Goal: Information Seeking & Learning: Learn about a topic

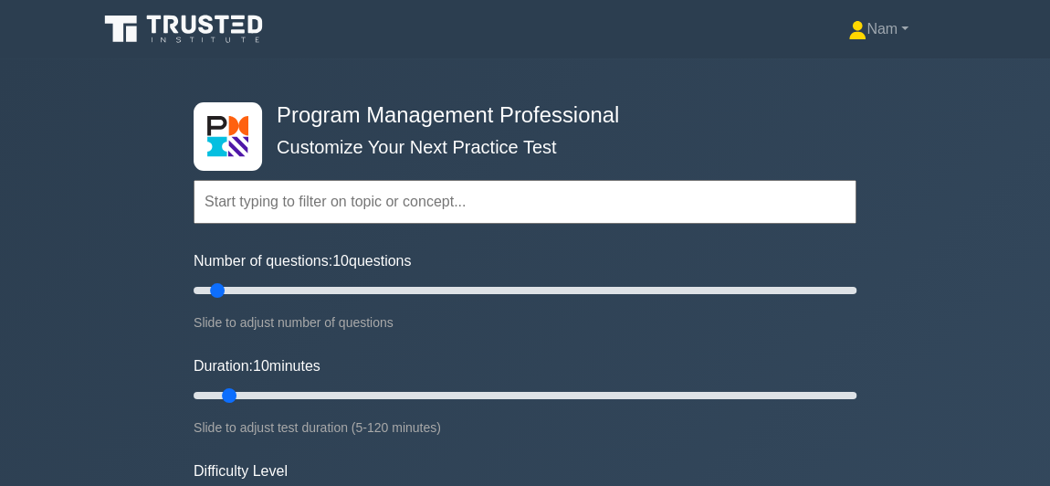
click at [275, 209] on input "text" at bounding box center [525, 202] width 663 height 44
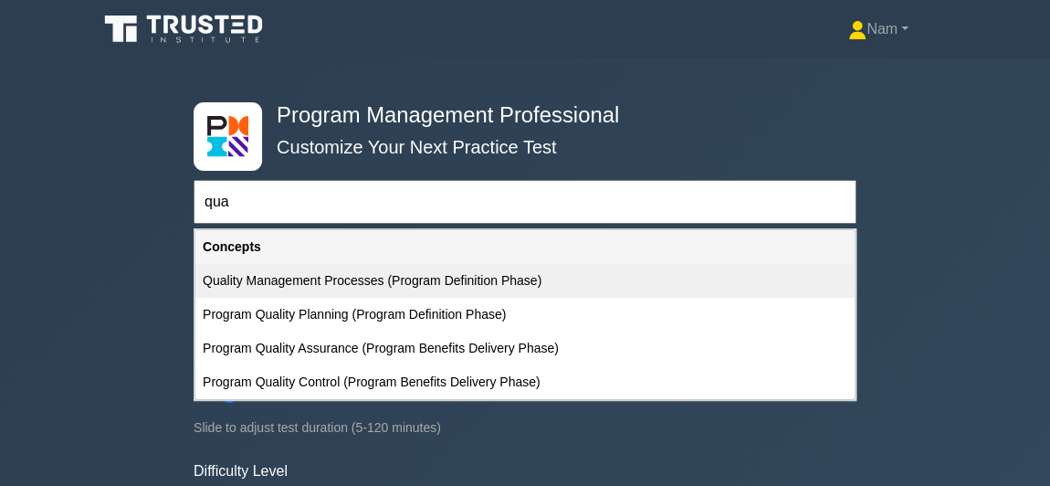
click at [327, 286] on div "Quality Management Processes (Program Definition Phase)" at bounding box center [524, 281] width 659 height 34
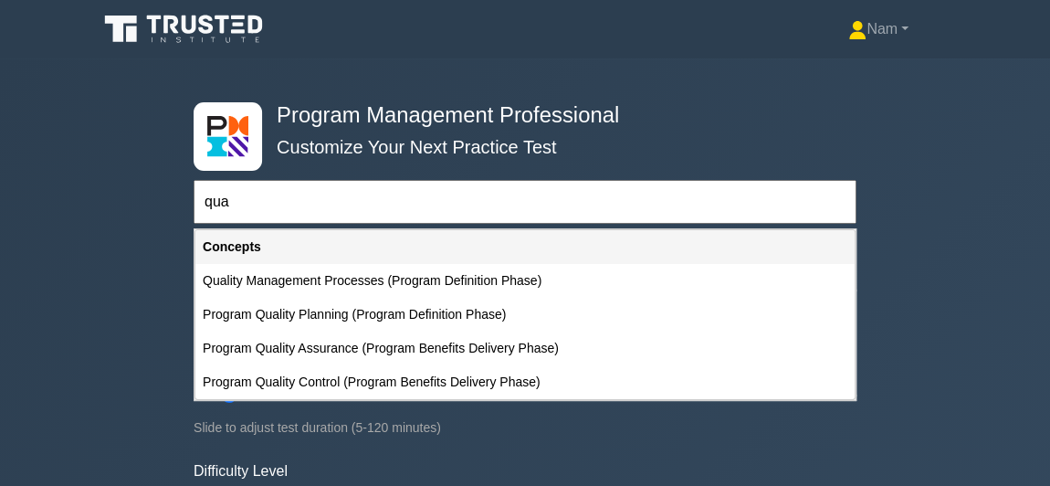
type input "Quality Management Processes (Program Definition Phase)"
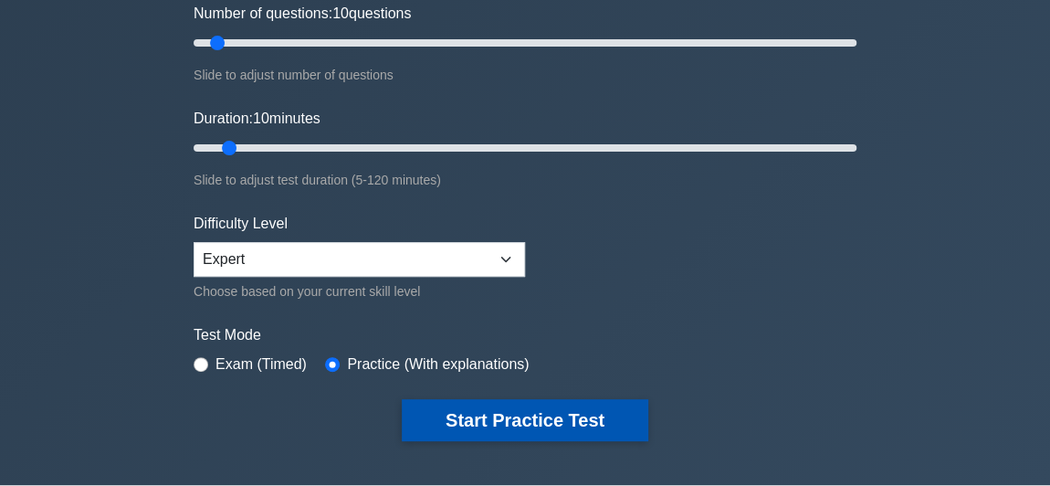
scroll to position [248, 0]
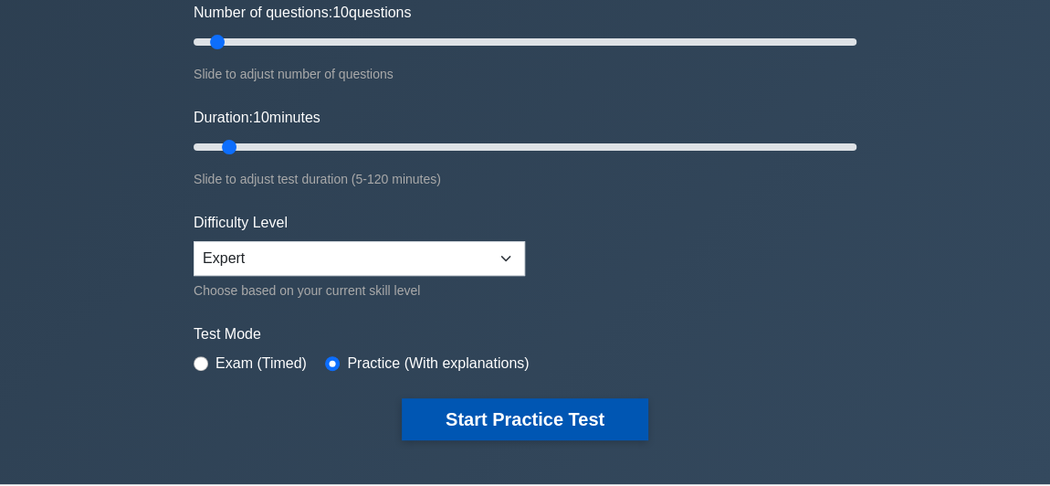
click at [462, 421] on button "Start Practice Test" at bounding box center [525, 419] width 247 height 42
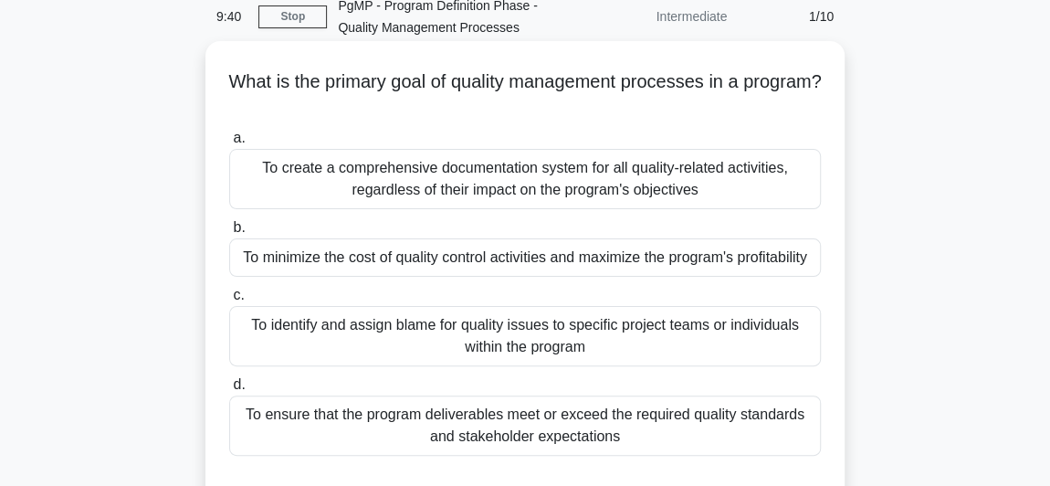
scroll to position [82, 0]
click at [480, 431] on div "To ensure that the program deliverables meet or exceed the required quality sta…" at bounding box center [525, 426] width 592 height 60
click at [229, 392] on input "d. To ensure that the program deliverables meet or exceed the required quality …" at bounding box center [229, 386] width 0 height 12
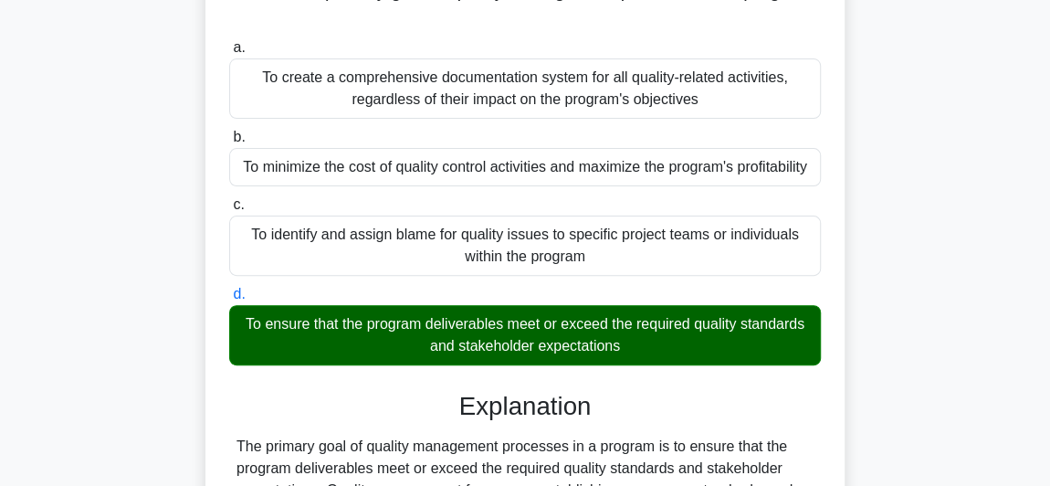
scroll to position [174, 0]
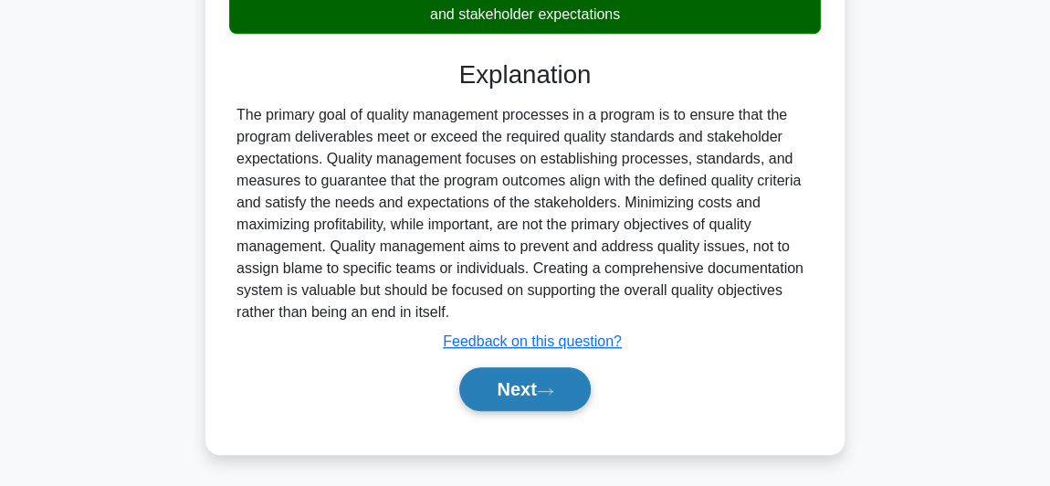
click at [529, 385] on button "Next" at bounding box center [524, 389] width 131 height 44
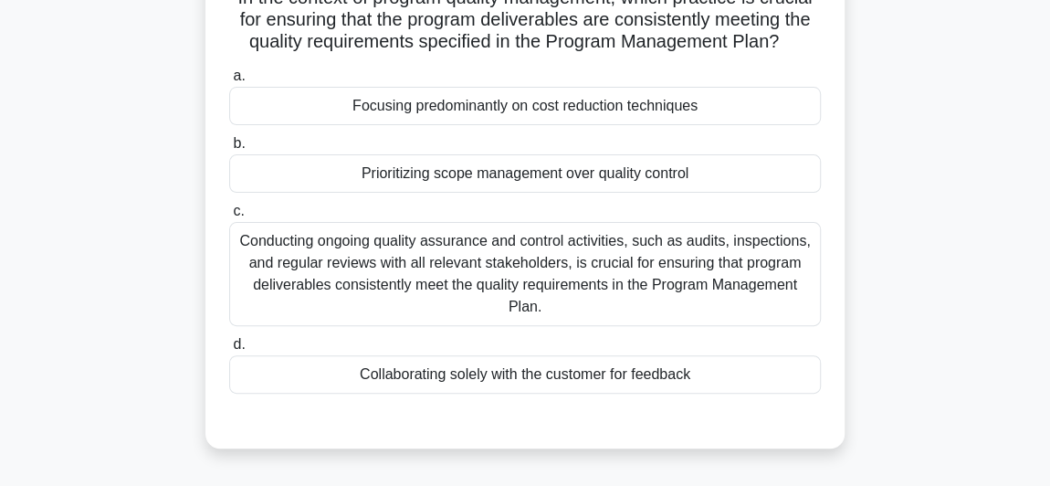
scroll to position [168, 0]
click at [558, 282] on div "Conducting ongoing quality assurance and control activities, such as audits, in…" at bounding box center [525, 273] width 592 height 104
click at [229, 216] on input "c. Conducting ongoing quality assurance and control activities, such as audits,…" at bounding box center [229, 211] width 0 height 12
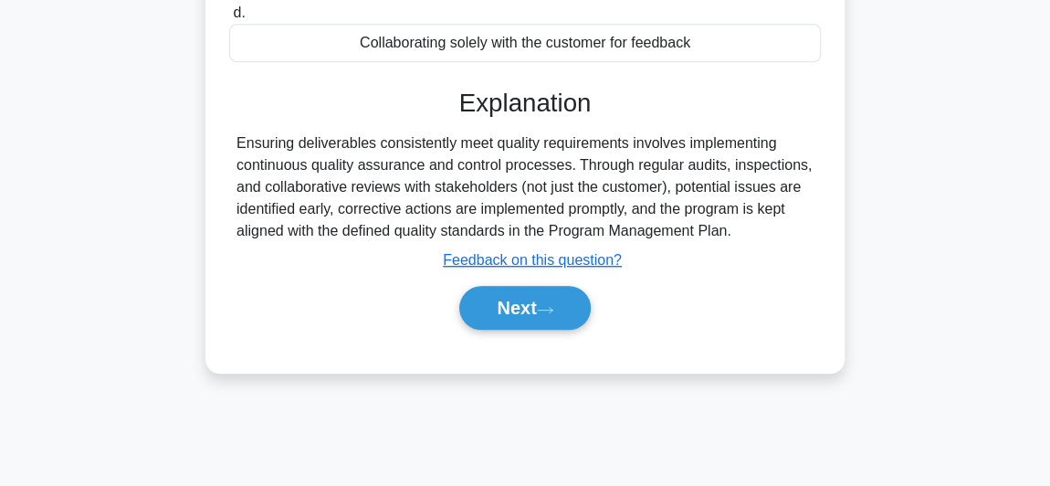
scroll to position [501, 0]
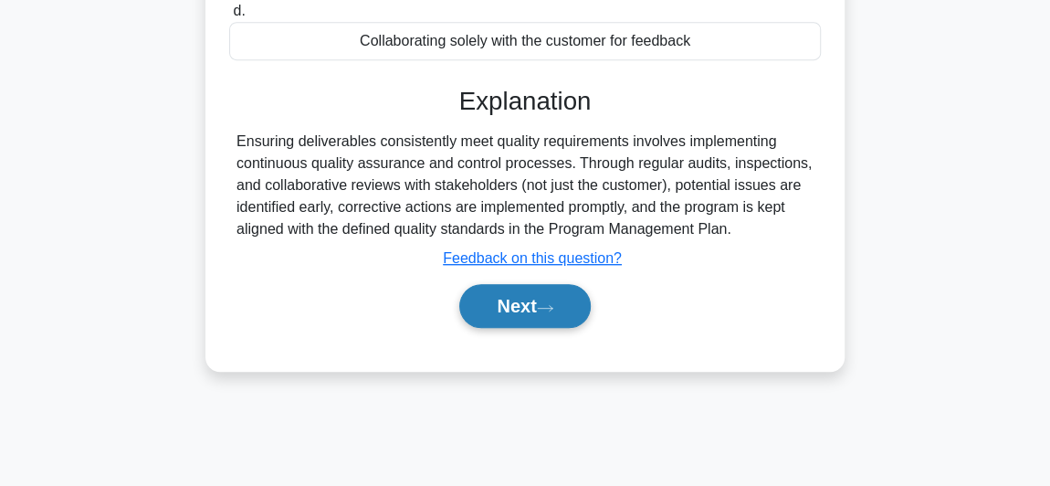
click at [545, 304] on icon at bounding box center [545, 308] width 16 height 10
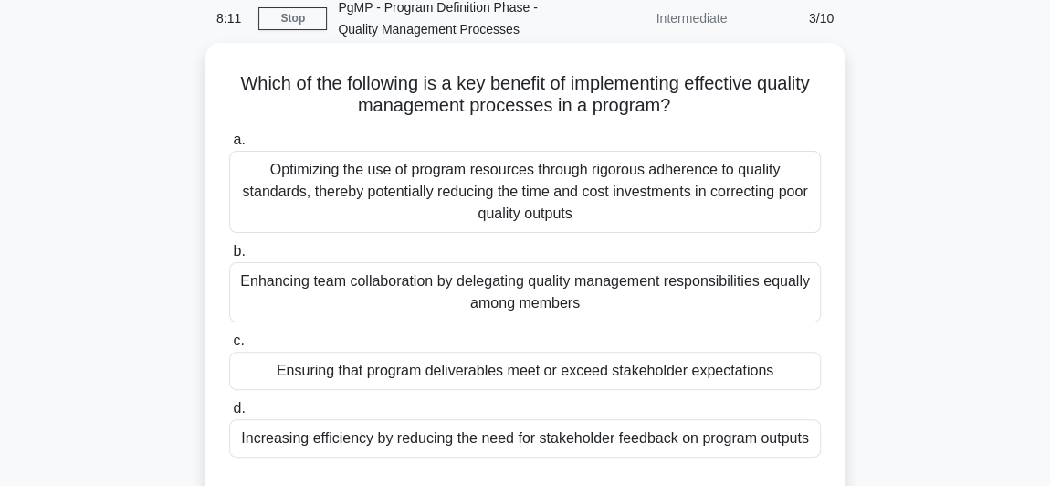
scroll to position [81, 0]
click at [570, 195] on div "Optimizing the use of program resources through rigorous adherence to quality s…" at bounding box center [525, 192] width 592 height 82
click at [229, 146] on input "a. Optimizing the use of program resources through rigorous adherence to qualit…" at bounding box center [229, 140] width 0 height 12
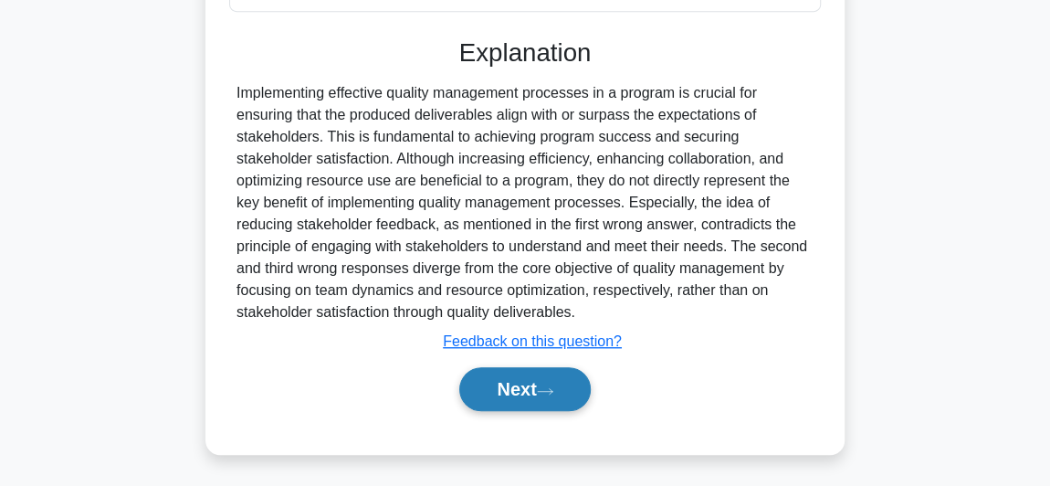
scroll to position [529, 0]
click at [556, 395] on button "Next" at bounding box center [524, 389] width 131 height 44
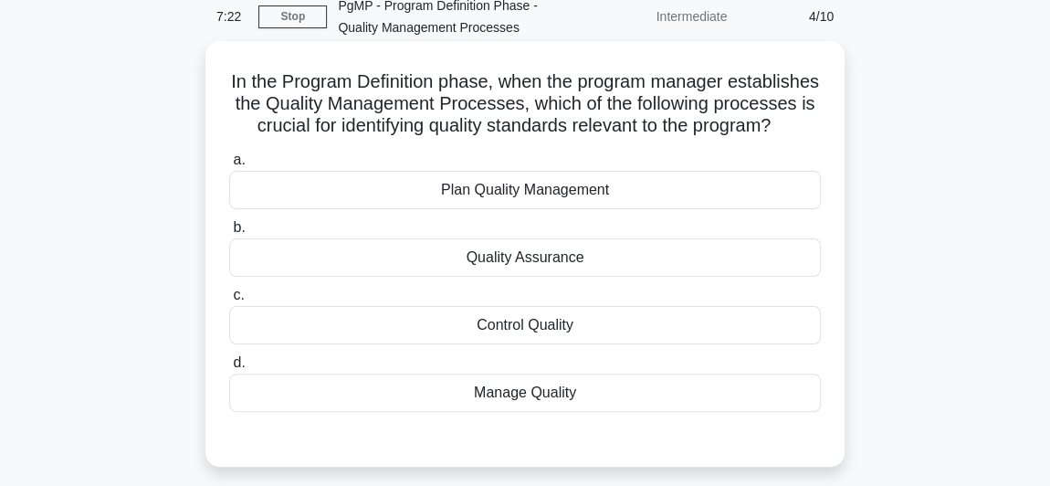
scroll to position [82, 0]
click at [583, 210] on div "Plan Quality Management" at bounding box center [525, 191] width 592 height 38
click at [229, 167] on input "a. Plan Quality Management" at bounding box center [229, 161] width 0 height 12
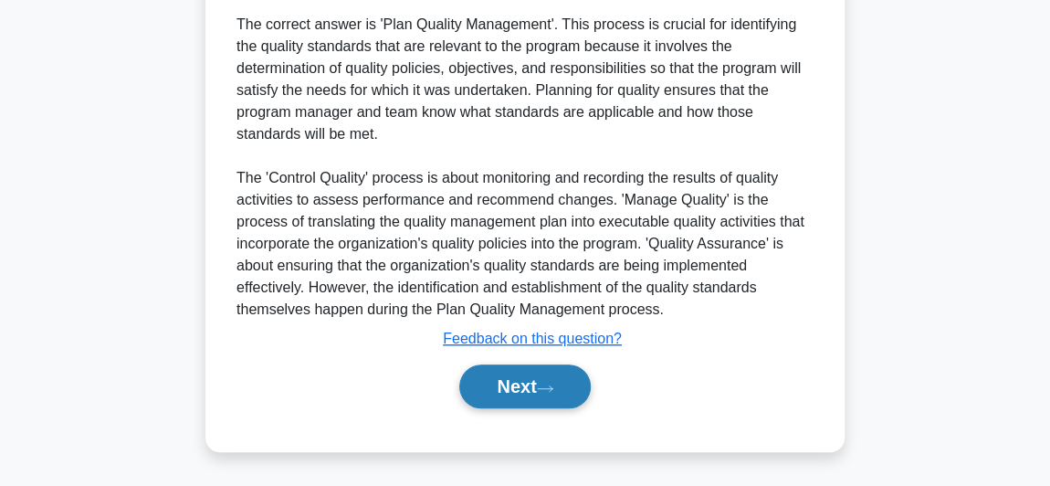
scroll to position [571, 0]
click at [504, 398] on button "Next" at bounding box center [524, 386] width 131 height 44
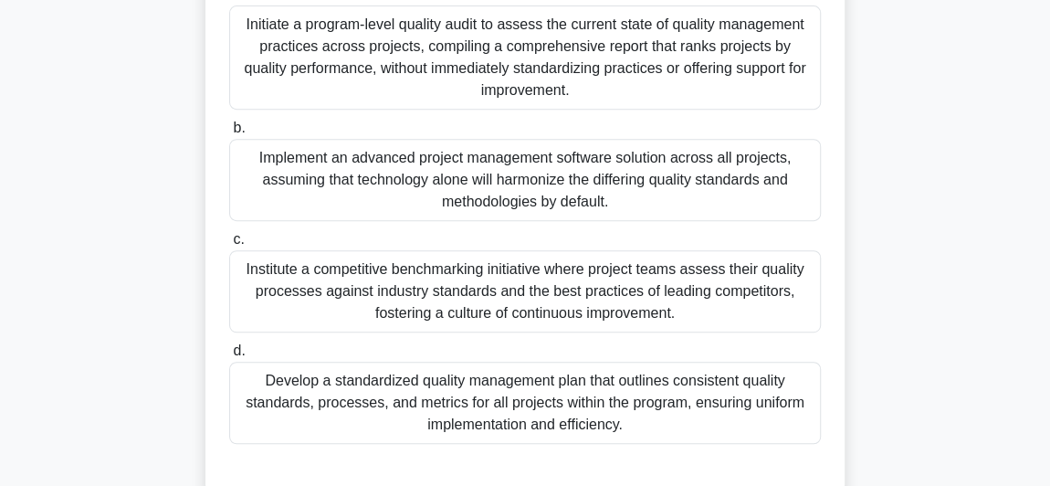
scroll to position [335, 0]
click at [499, 417] on div "Develop a standardized quality management plan that outlines consistent quality…" at bounding box center [525, 404] width 592 height 82
click at [229, 358] on input "d. Develop a standardized quality management plan that outlines consistent qual…" at bounding box center [229, 352] width 0 height 12
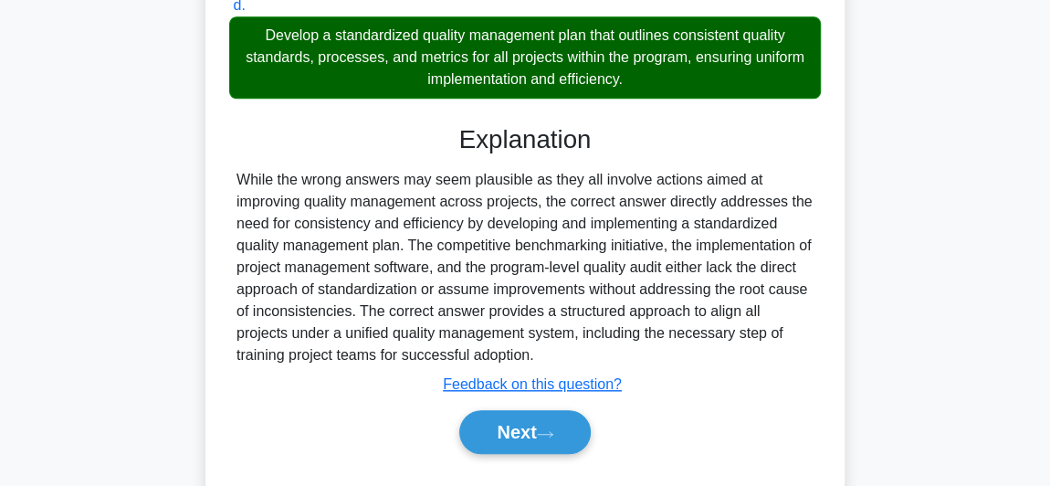
scroll to position [724, 0]
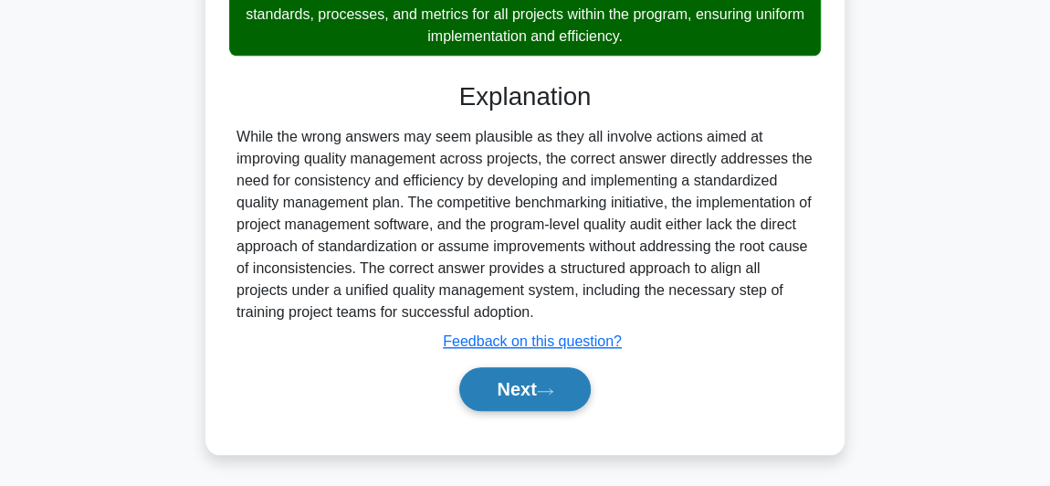
click at [521, 385] on button "Next" at bounding box center [524, 389] width 131 height 44
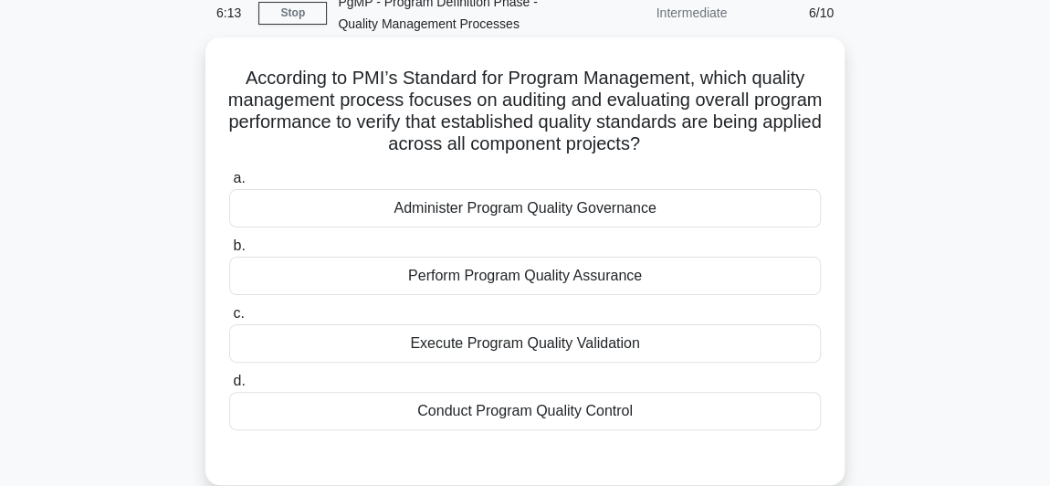
scroll to position [86, 0]
click at [559, 280] on div "Perform Program Quality Assurance" at bounding box center [525, 277] width 592 height 38
click at [229, 253] on input "b. Perform Program Quality Assurance" at bounding box center [229, 247] width 0 height 12
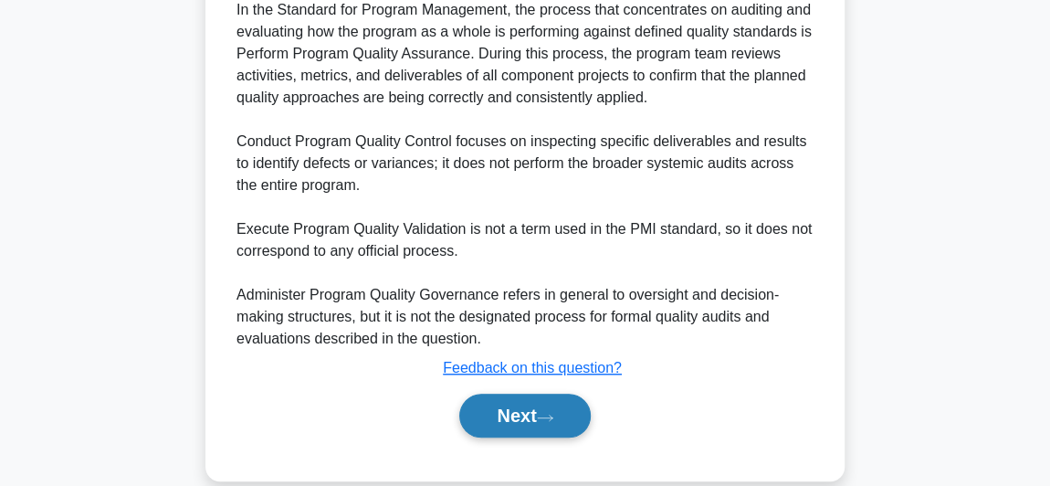
scroll to position [615, 0]
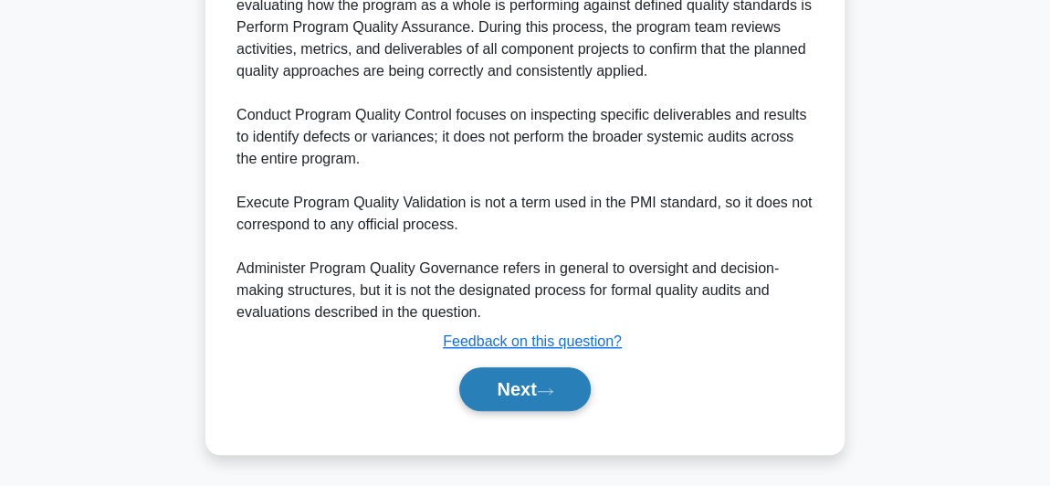
click at [552, 378] on button "Next" at bounding box center [524, 389] width 131 height 44
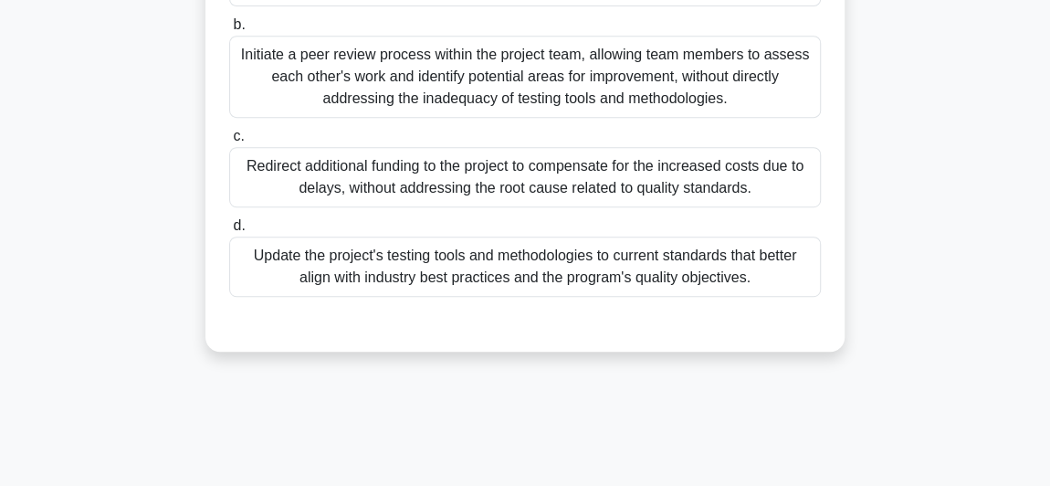
scroll to position [418, 0]
click at [448, 311] on div at bounding box center [525, 314] width 592 height 15
click at [462, 270] on div "Update the project's testing tools and methodologies to current standards that …" at bounding box center [525, 266] width 592 height 60
click at [229, 231] on input "d. Update the project's testing tools and methodologies to current standards th…" at bounding box center [229, 225] width 0 height 12
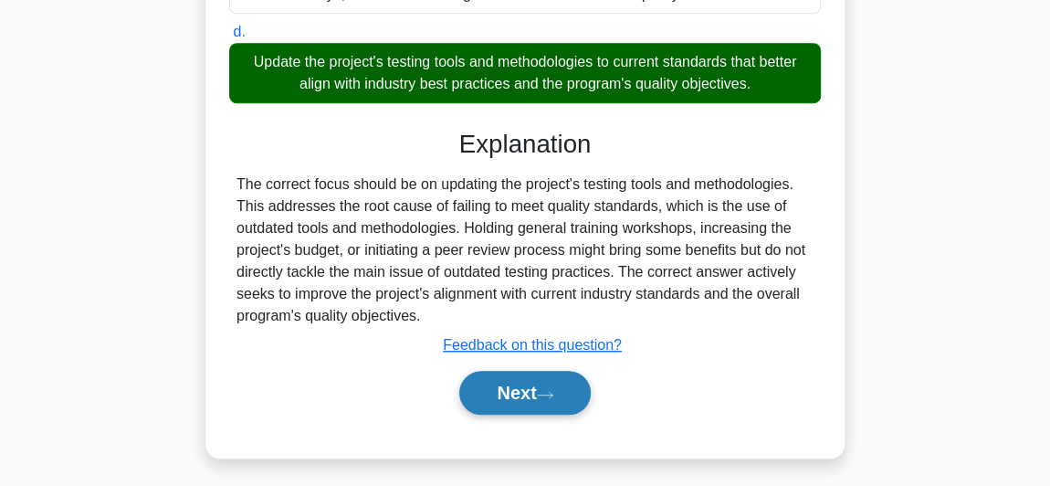
scroll to position [615, 0]
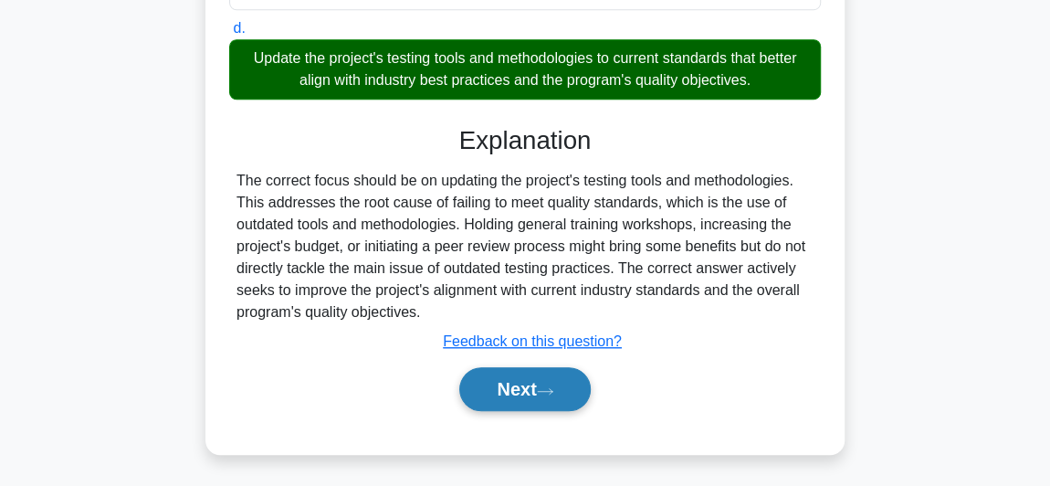
click at [523, 388] on button "Next" at bounding box center [524, 389] width 131 height 44
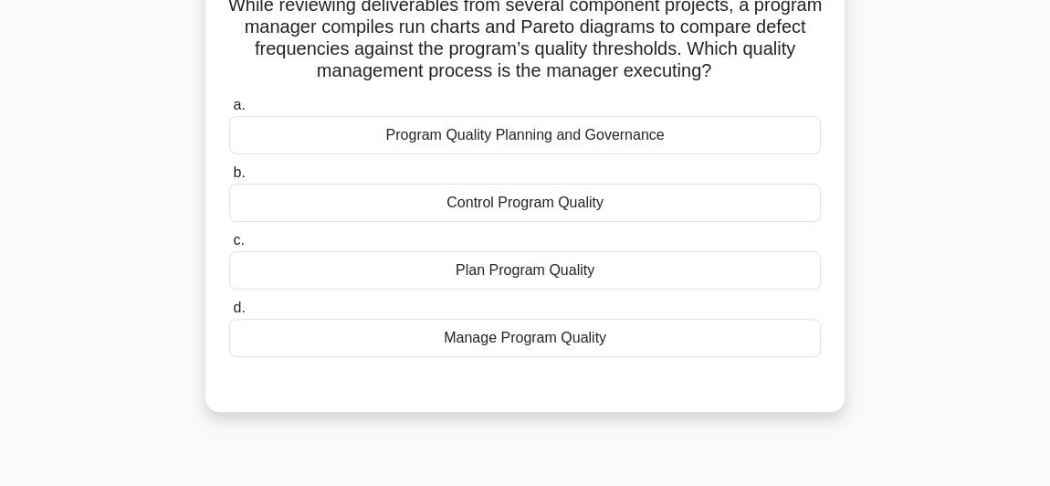
scroll to position [161, 0]
click at [569, 206] on div "Control Program Quality" at bounding box center [525, 202] width 592 height 38
click at [229, 178] on input "b. Control Program Quality" at bounding box center [229, 172] width 0 height 12
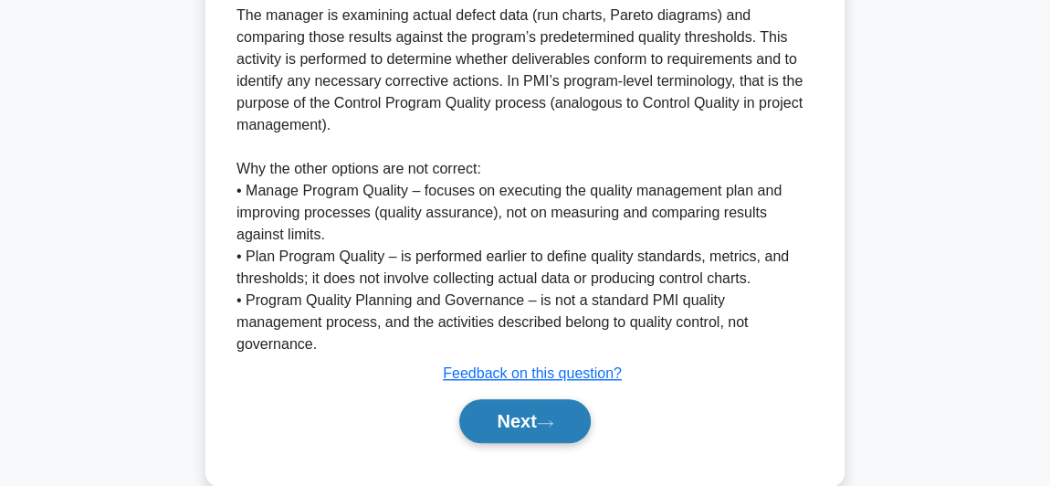
scroll to position [593, 0]
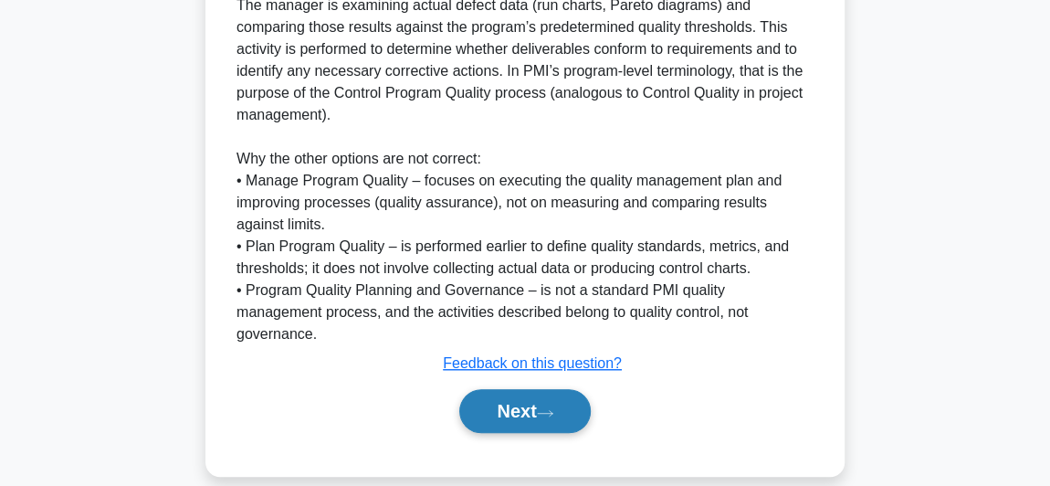
click at [546, 408] on icon at bounding box center [545, 413] width 16 height 10
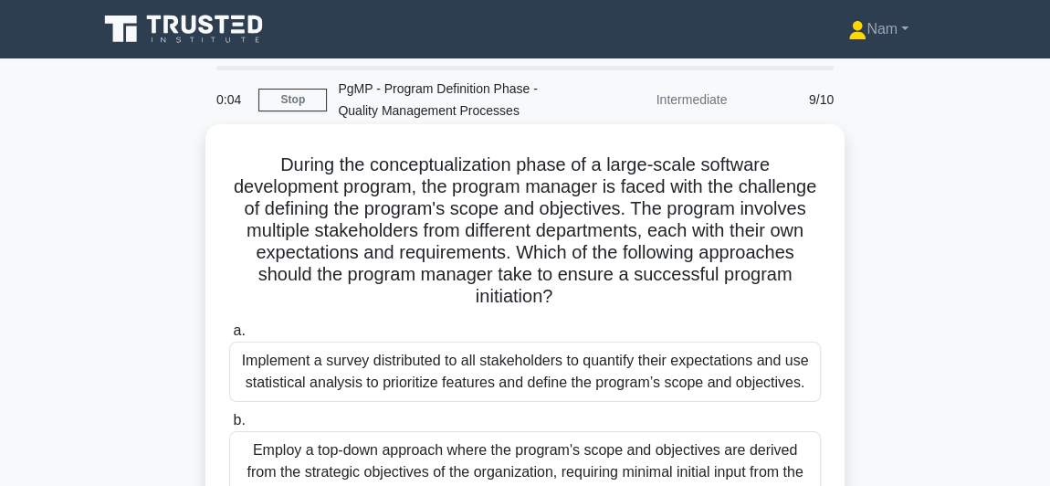
scroll to position [0, 0]
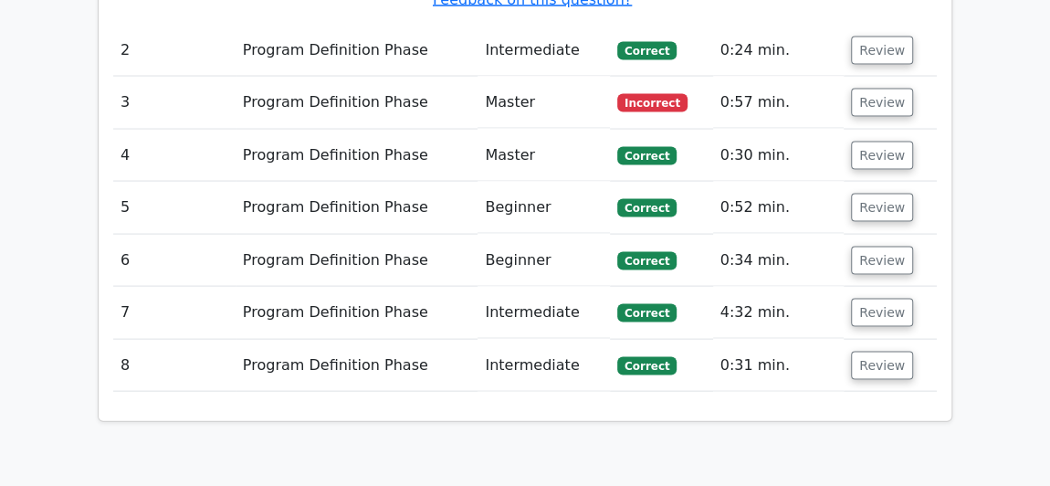
scroll to position [2041, 0]
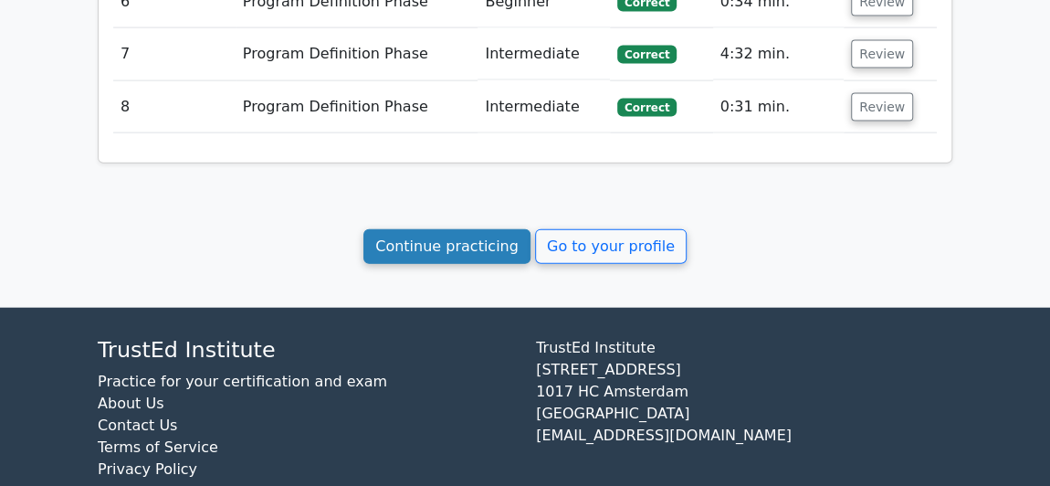
click at [408, 229] on link "Continue practicing" at bounding box center [447, 246] width 167 height 35
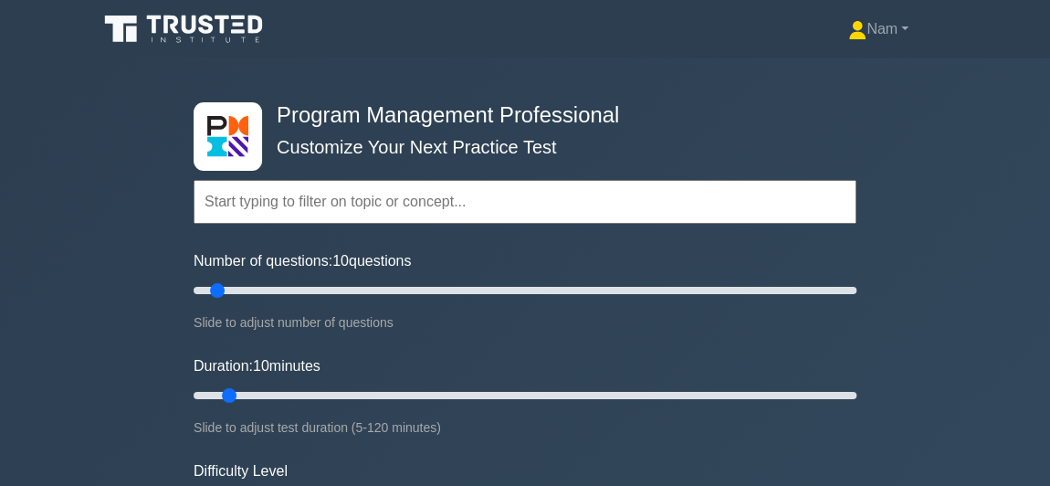
click at [408, 197] on input "text" at bounding box center [525, 202] width 663 height 44
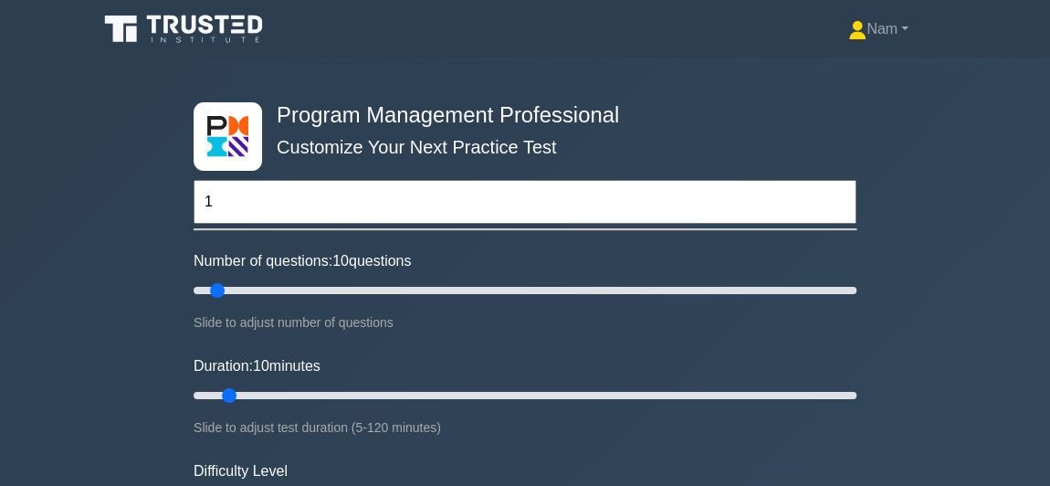
type input "10"
drag, startPoint x: 238, startPoint y: 208, endPoint x: 176, endPoint y: 181, distance: 67.9
click at [192, 206] on div "Program Management Professional Customize Your Next Practice Test 10 Topics Int…" at bounding box center [525, 395] width 685 height 674
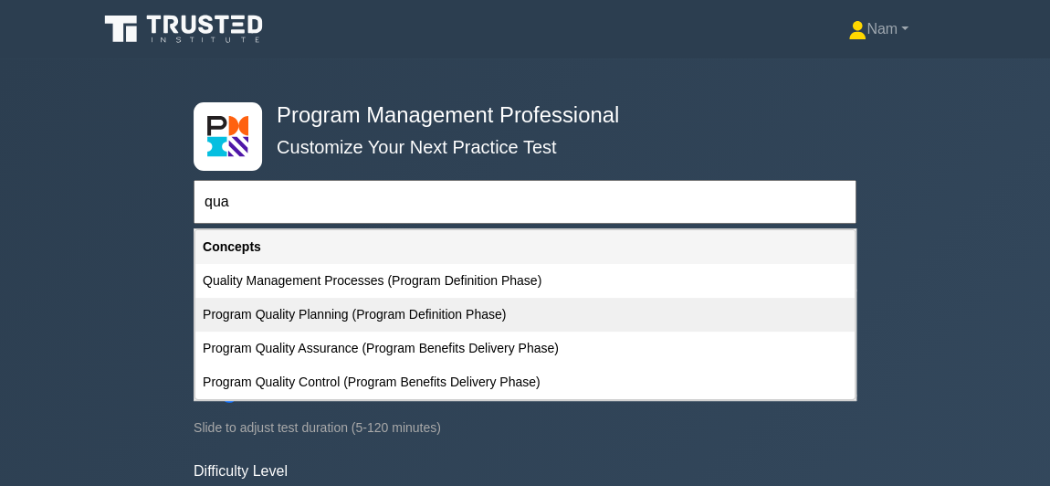
click at [318, 314] on div "Program Quality Planning (Program Definition Phase)" at bounding box center [524, 315] width 659 height 34
type input "Program Quality Planning (Program Definition Phase)"
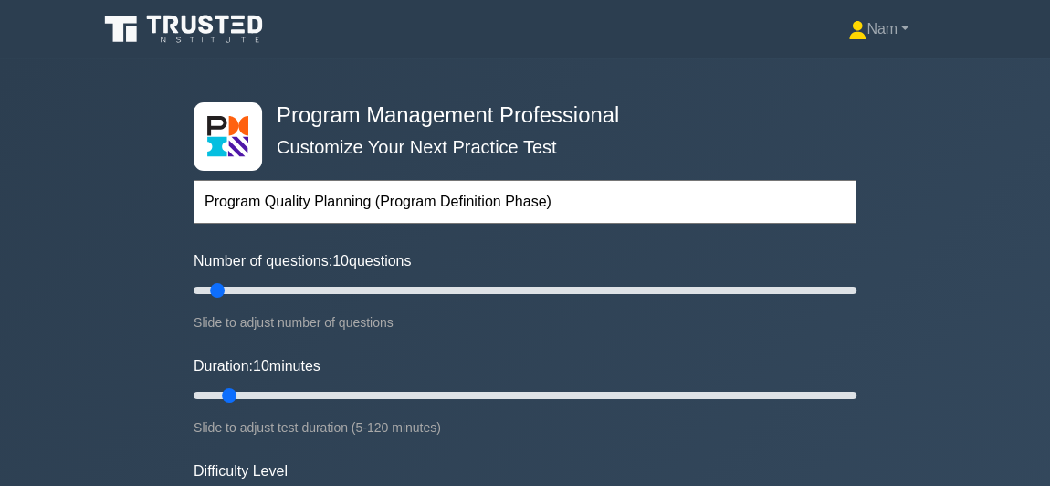
click at [590, 196] on input "Program Quality Planning (Program Definition Phase)" at bounding box center [525, 202] width 663 height 44
drag, startPoint x: 572, startPoint y: 200, endPoint x: 53, endPoint y: 206, distance: 518.9
click at [53, 206] on div "Program Management Professional Customize Your Next Practice Test Program Quali…" at bounding box center [525, 395] width 1050 height 674
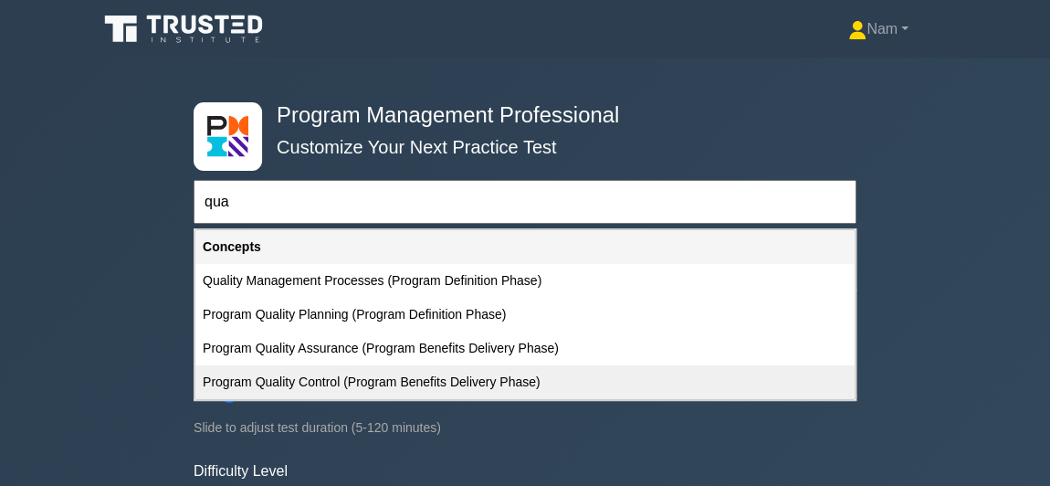
click at [415, 375] on div "Program Quality Control (Program Benefits Delivery Phase)" at bounding box center [524, 382] width 659 height 34
type input "Program Quality Control (Program Benefits Delivery Phase)"
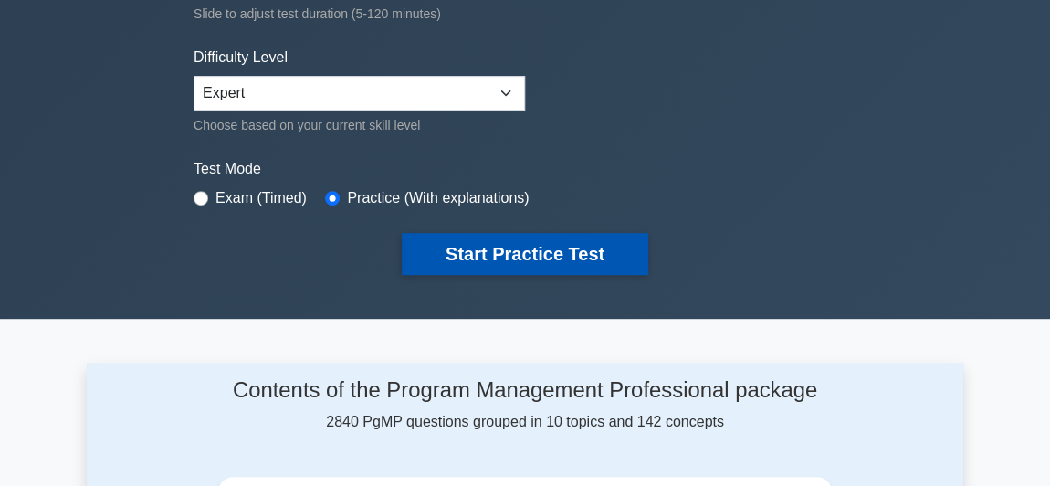
click at [459, 257] on button "Start Practice Test" at bounding box center [525, 254] width 247 height 42
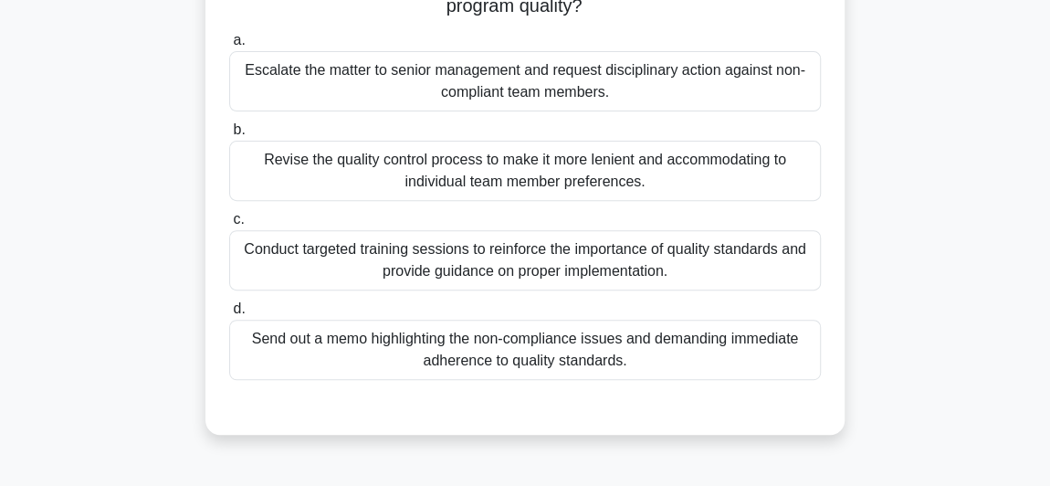
scroll to position [248, 0]
click at [643, 261] on div "Conduct targeted training sessions to reinforce the importance of quality stand…" at bounding box center [525, 259] width 592 height 60
click at [229, 225] on input "c. Conduct targeted training sessions to reinforce the importance of quality st…" at bounding box center [229, 219] width 0 height 12
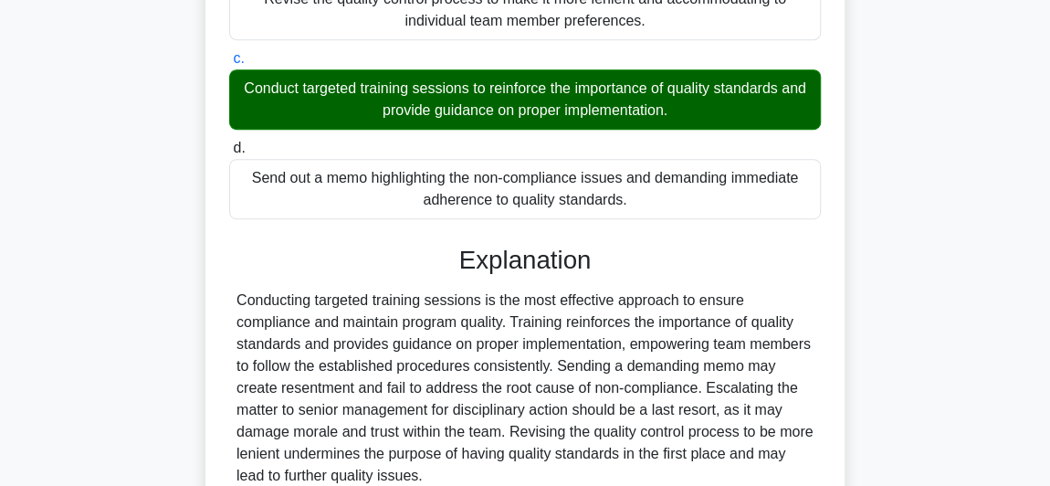
scroll to position [571, 0]
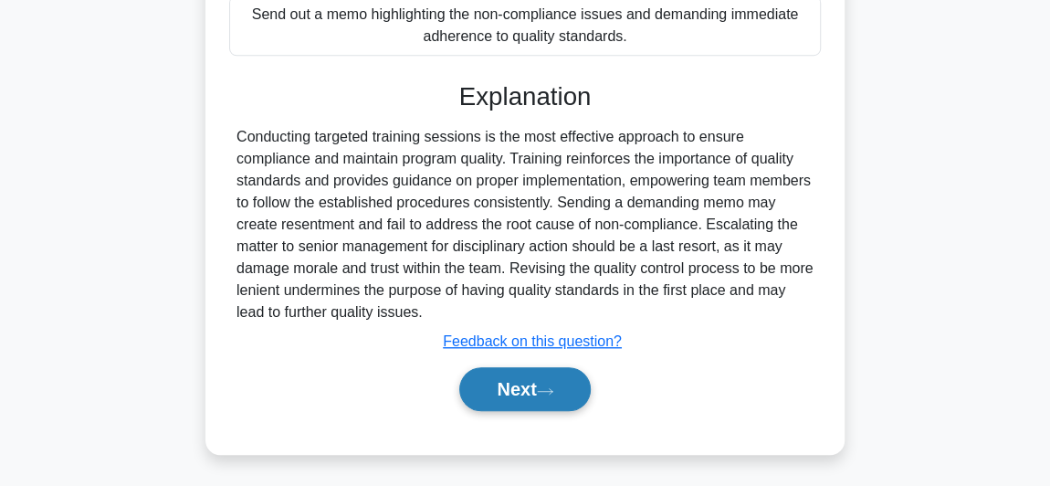
click at [537, 385] on button "Next" at bounding box center [524, 389] width 131 height 44
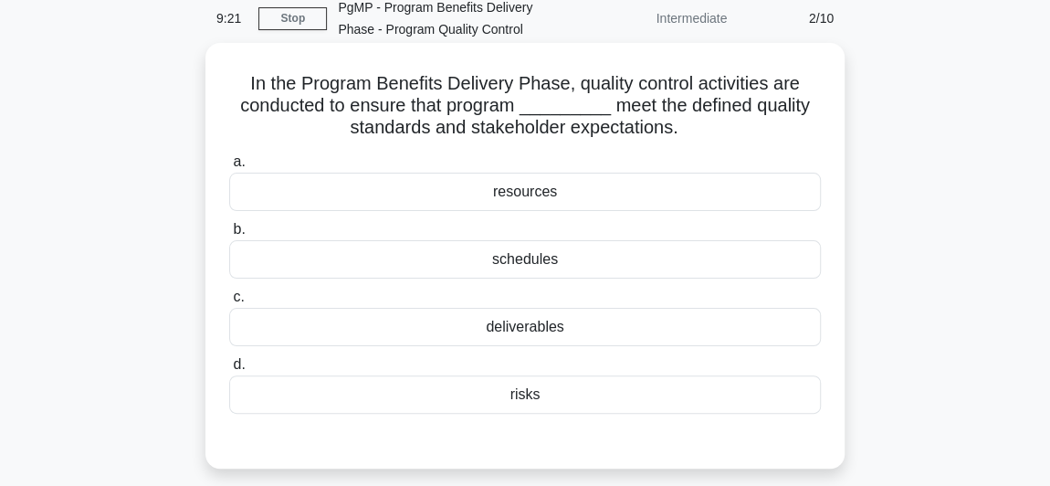
scroll to position [82, 0]
click at [567, 321] on div "deliverables" at bounding box center [525, 326] width 592 height 38
click at [229, 302] on input "c. deliverables" at bounding box center [229, 296] width 0 height 12
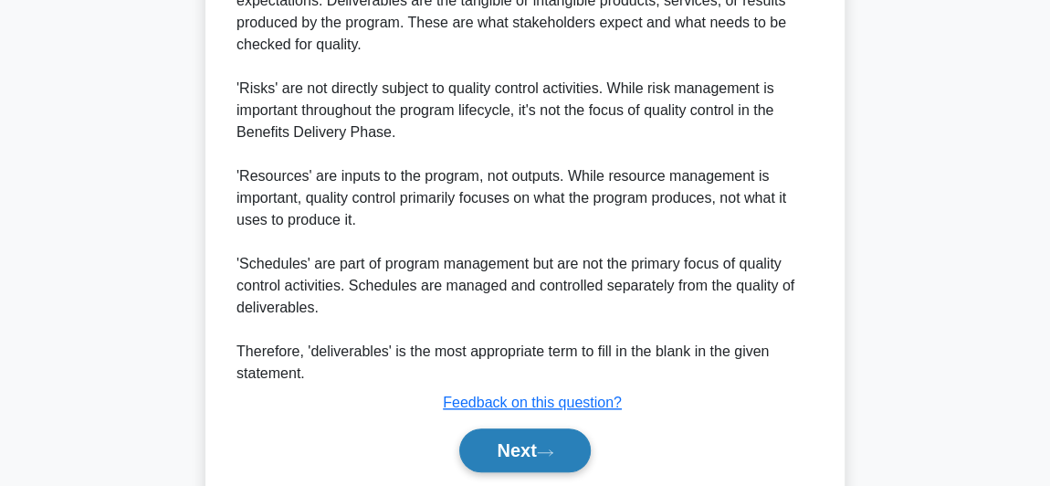
click at [518, 428] on button "Next" at bounding box center [524, 450] width 131 height 44
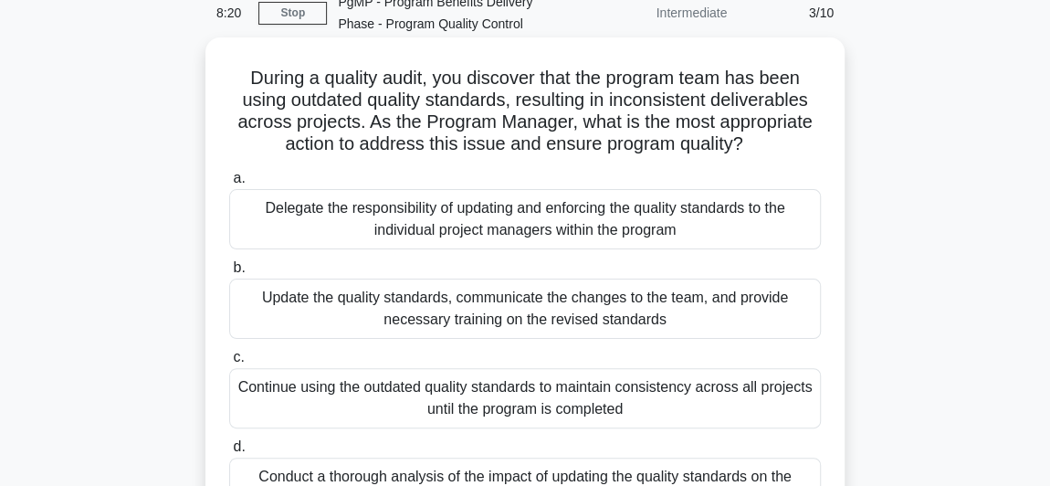
scroll to position [86, 0]
click at [441, 323] on div "Update the quality standards, communicate the changes to the team, and provide …" at bounding box center [525, 310] width 592 height 60
click at [229, 275] on input "b. Update the quality standards, communicate the changes to the team, and provi…" at bounding box center [229, 269] width 0 height 12
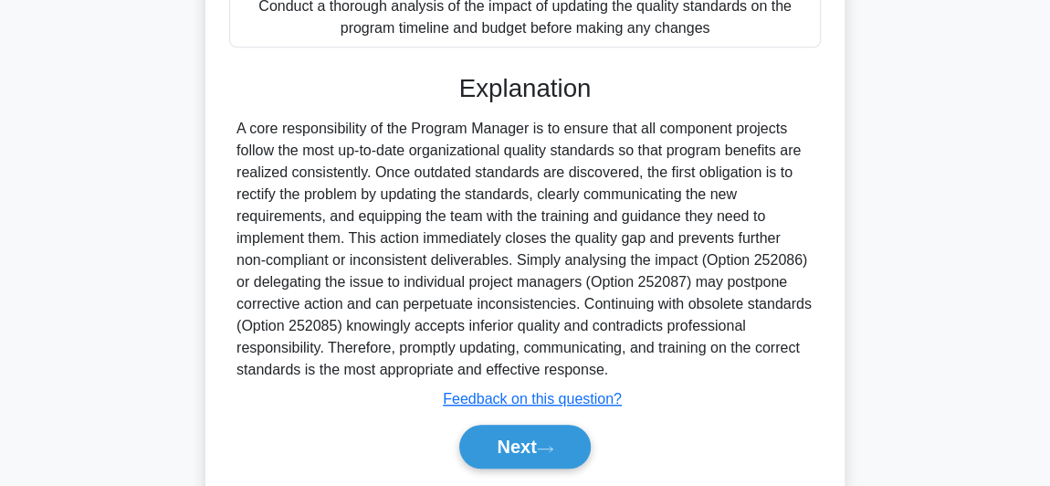
scroll to position [615, 0]
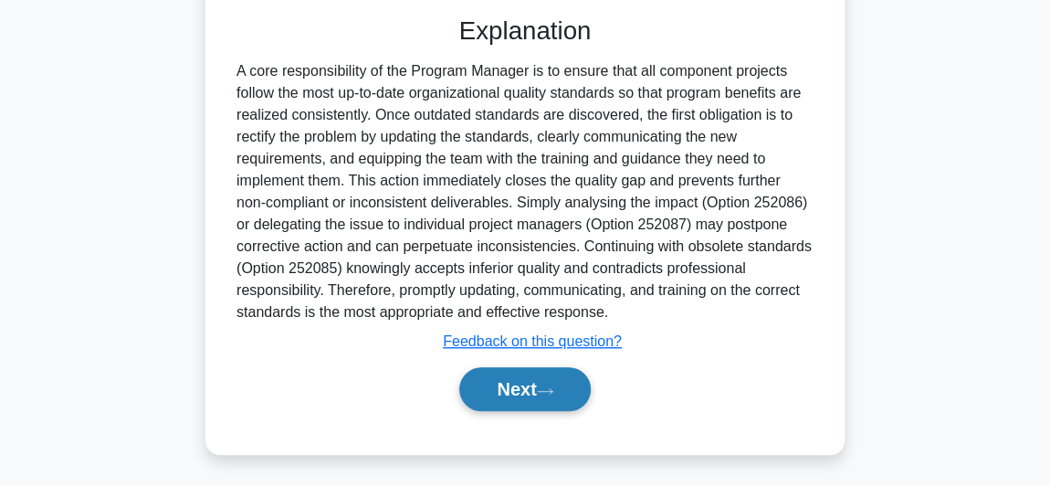
click at [511, 391] on button "Next" at bounding box center [524, 389] width 131 height 44
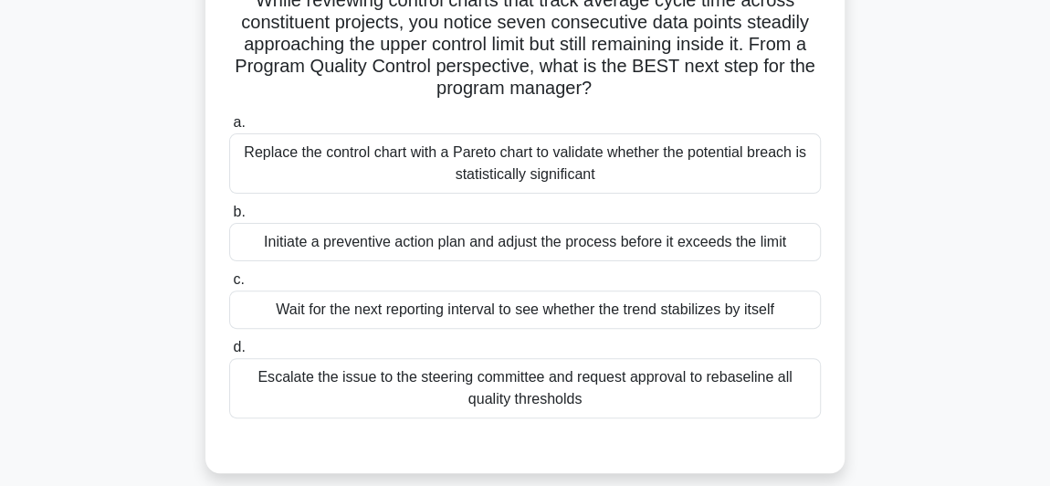
scroll to position [165, 0]
click at [353, 246] on div "Initiate a preventive action plan and adjust the process before it exceeds the …" at bounding box center [525, 241] width 592 height 38
click at [229, 217] on input "b. Initiate a preventive action plan and adjust the process before it exceeds t…" at bounding box center [229, 212] width 0 height 12
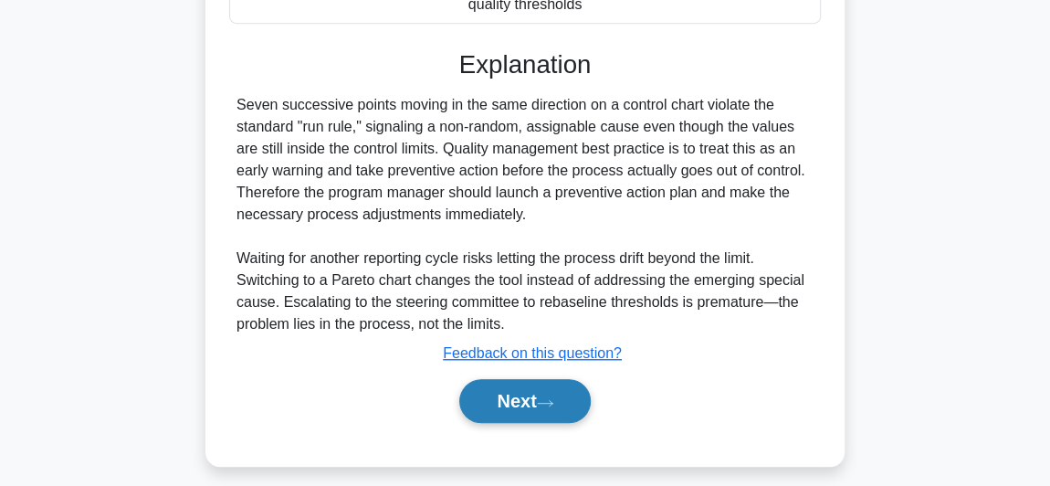
scroll to position [571, 0]
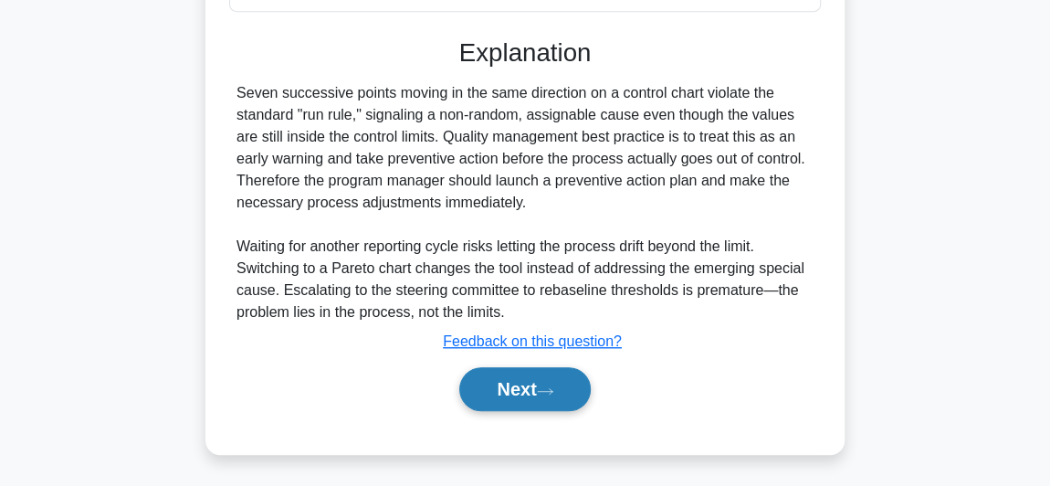
click at [512, 385] on button "Next" at bounding box center [524, 389] width 131 height 44
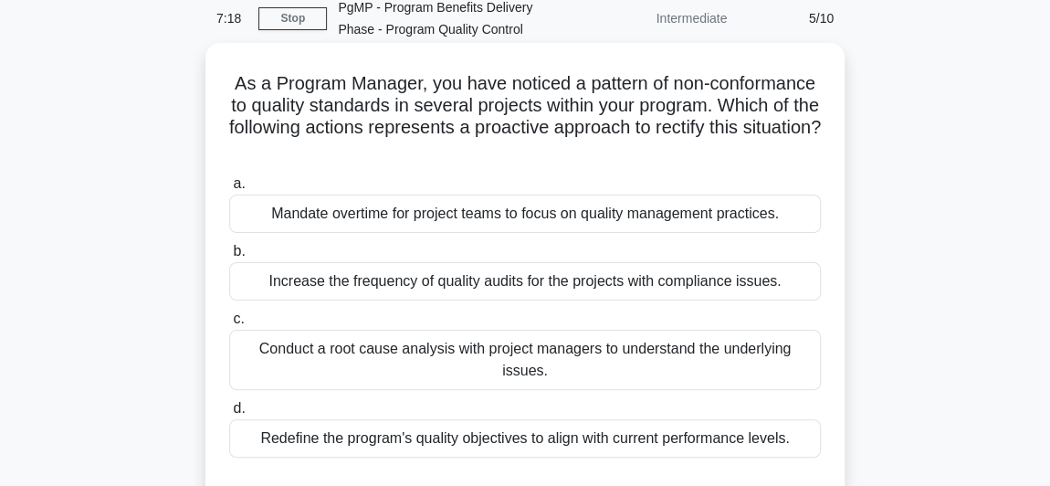
scroll to position [82, 0]
click at [456, 352] on div "Conduct a root cause analysis with project managers to understand the underlyin…" at bounding box center [525, 359] width 592 height 60
click at [229, 324] on input "c. Conduct a root cause analysis with project managers to understand the underl…" at bounding box center [229, 318] width 0 height 12
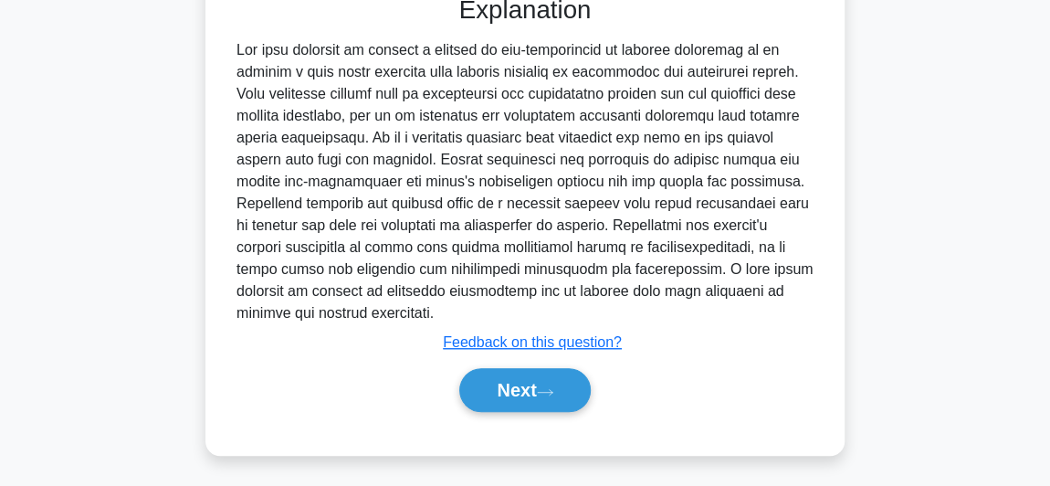
scroll to position [571, 0]
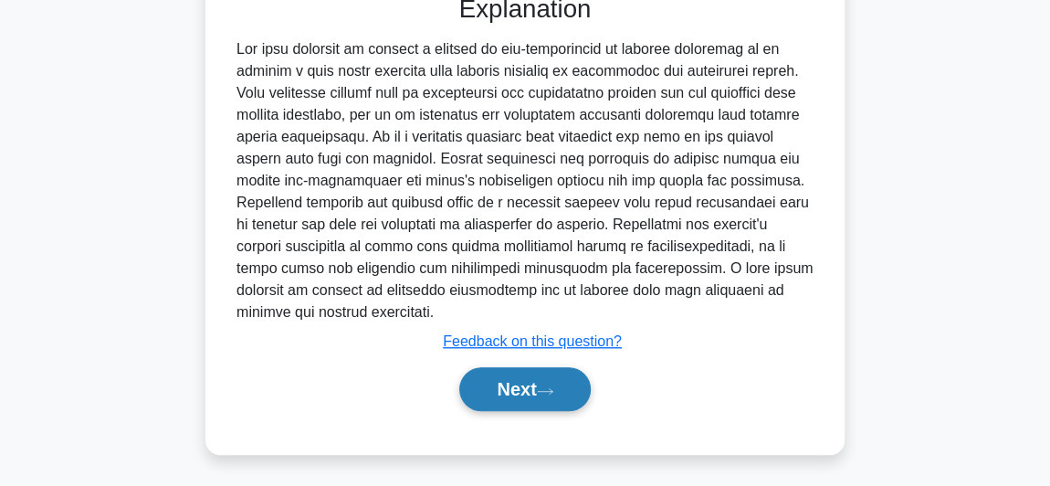
click at [526, 380] on button "Next" at bounding box center [524, 389] width 131 height 44
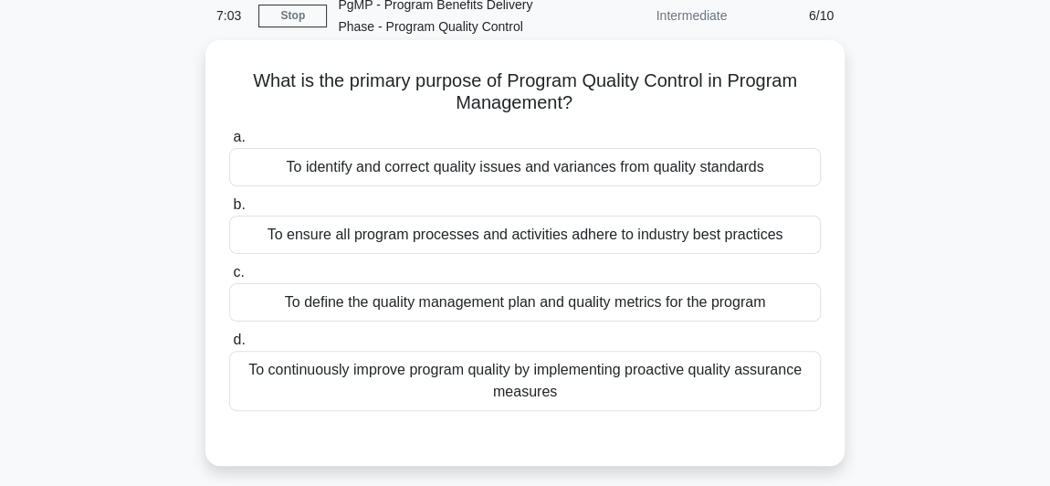
scroll to position [85, 0]
click at [364, 368] on div "To continuously improve program quality by implementing proactive quality assur…" at bounding box center [525, 380] width 592 height 60
click at [229, 345] on input "d. To continuously improve program quality by implementing proactive quality as…" at bounding box center [229, 339] width 0 height 12
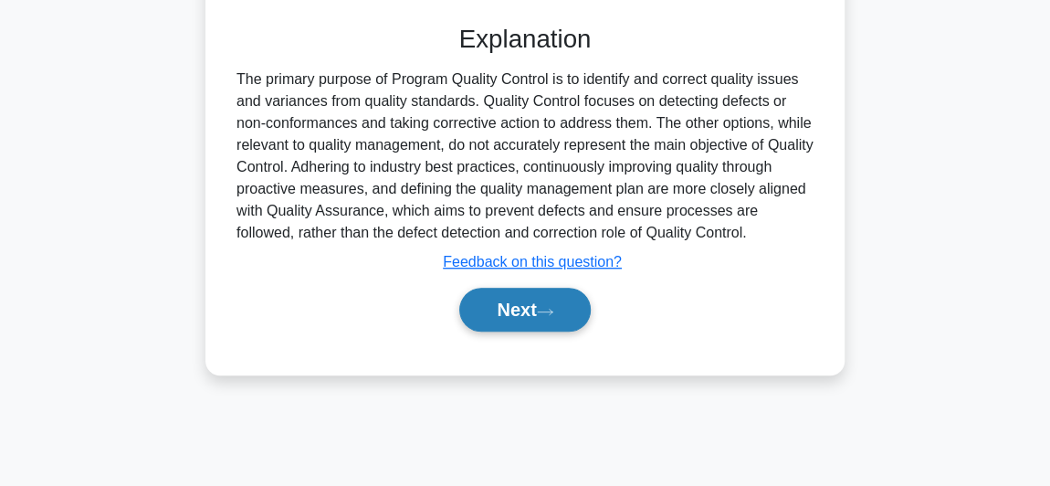
scroll to position [501, 0]
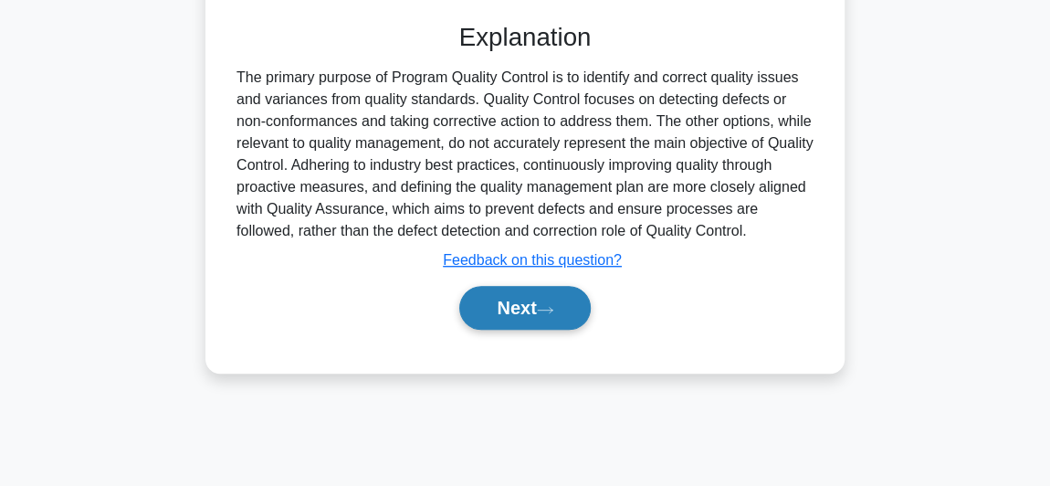
click at [535, 309] on button "Next" at bounding box center [524, 308] width 131 height 44
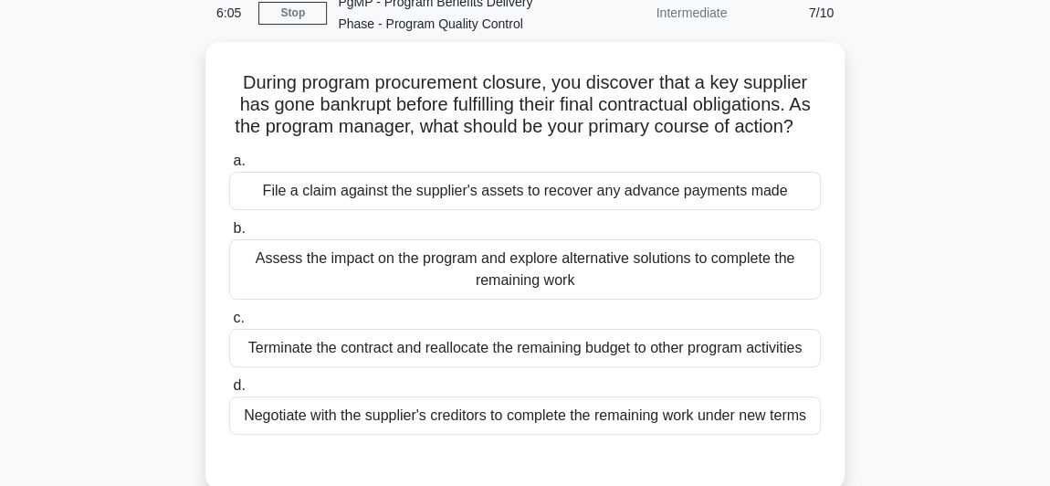
scroll to position [86, 0]
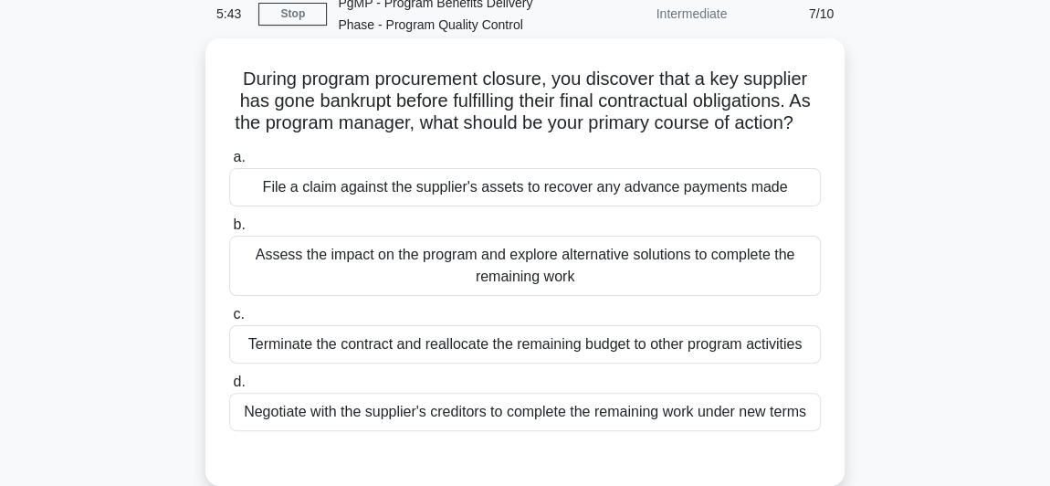
click at [386, 282] on div "Assess the impact on the program and explore alternative solutions to complete …" at bounding box center [525, 266] width 592 height 60
click at [229, 231] on input "b. Assess the impact on the program and explore alternative solutions to comple…" at bounding box center [229, 225] width 0 height 12
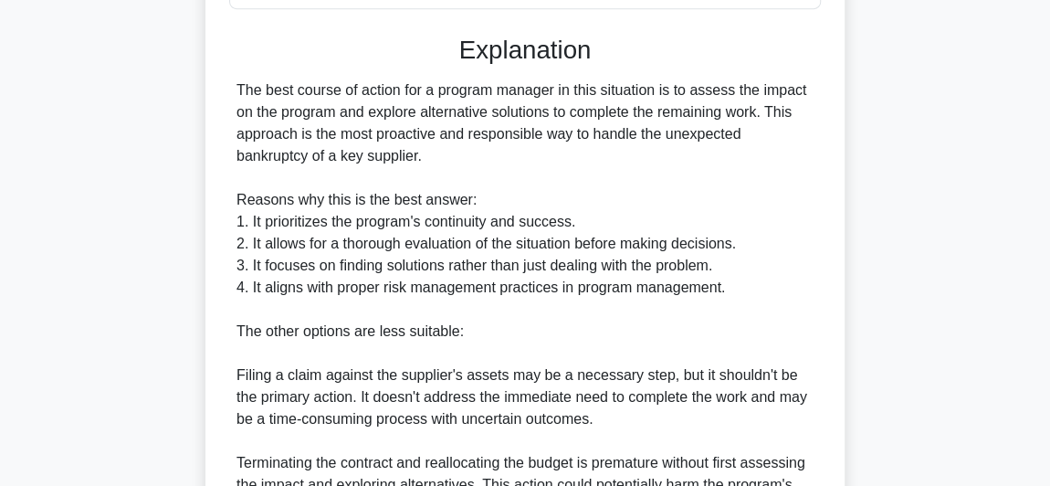
scroll to position [507, 0]
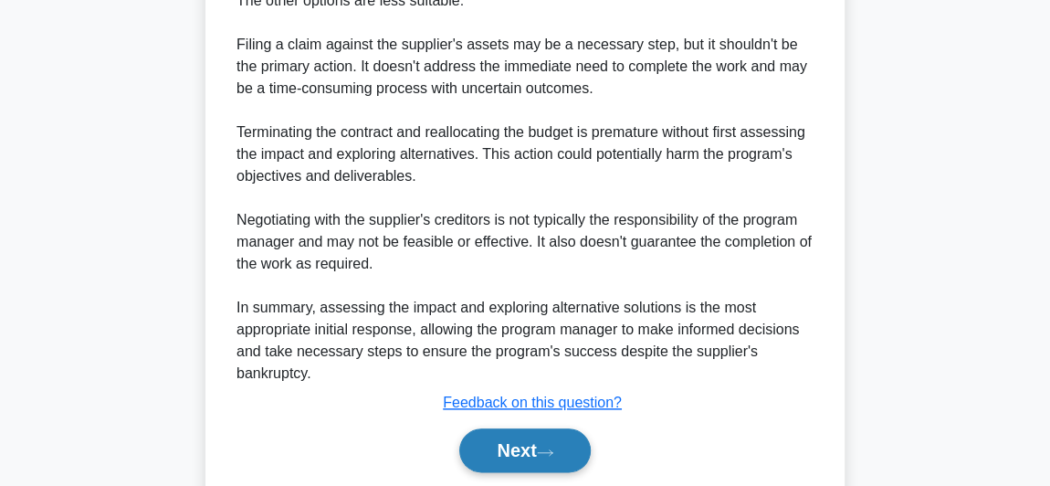
click at [533, 466] on button "Next" at bounding box center [524, 450] width 131 height 44
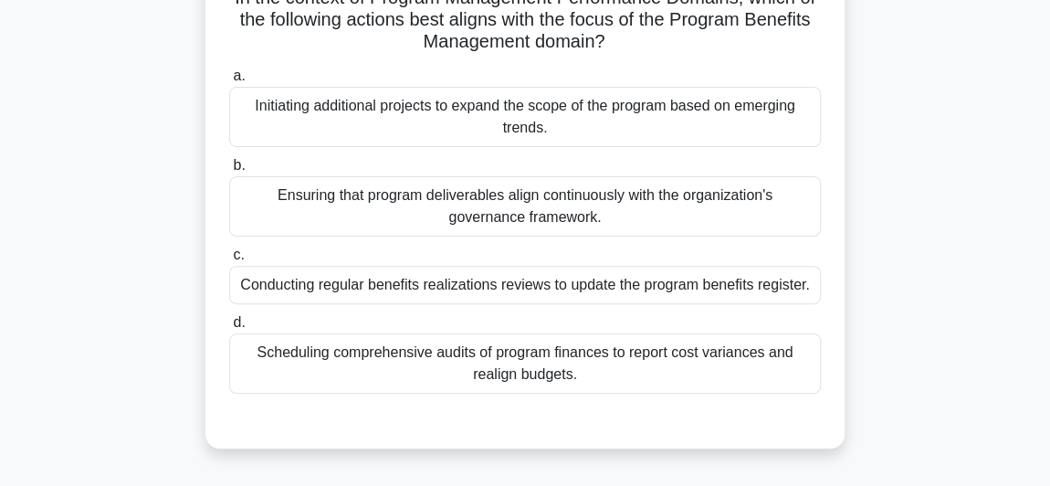
scroll to position [168, 0]
click at [392, 290] on div "Conducting regular benefits realizations reviews to update the program benefits…" at bounding box center [525, 284] width 592 height 38
click at [229, 260] on input "c. Conducting regular benefits realizations reviews to update the program benef…" at bounding box center [229, 254] width 0 height 12
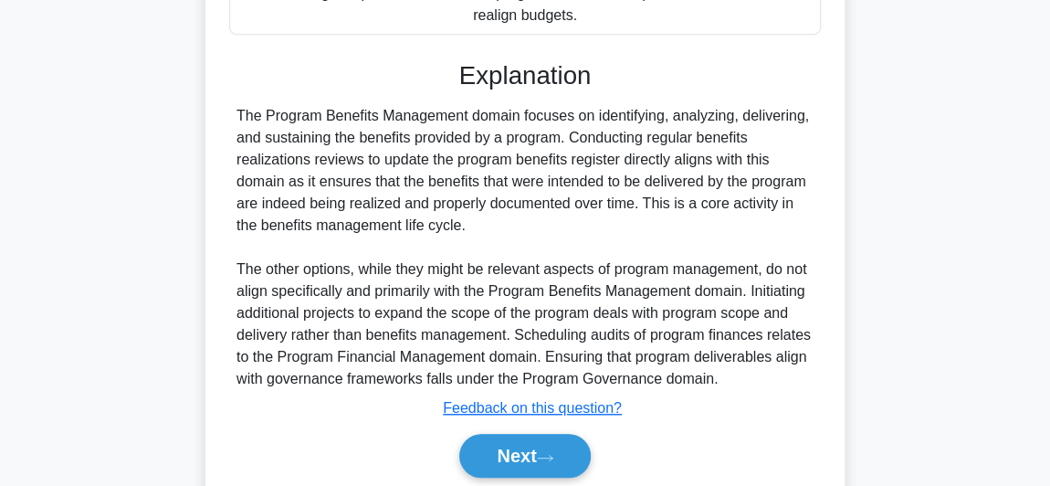
scroll to position [615, 0]
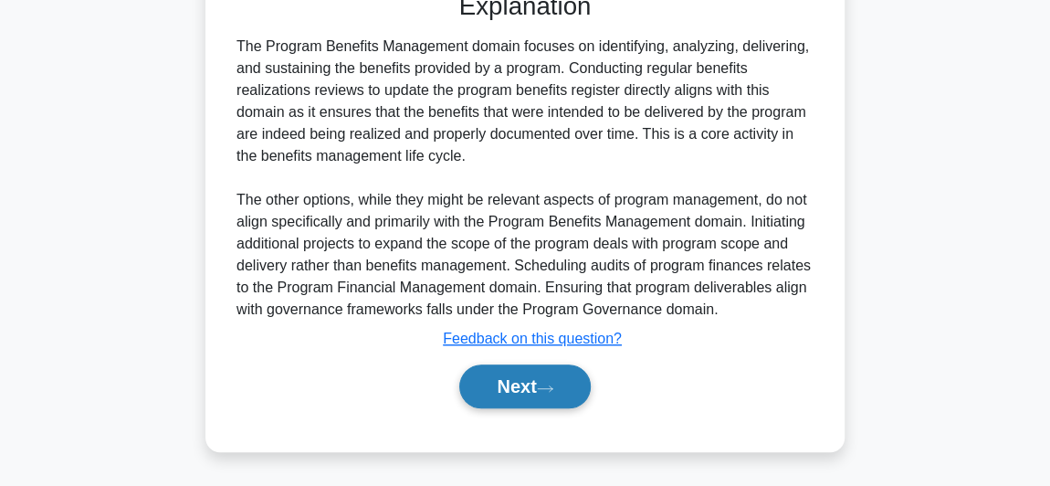
click at [502, 385] on button "Next" at bounding box center [524, 386] width 131 height 44
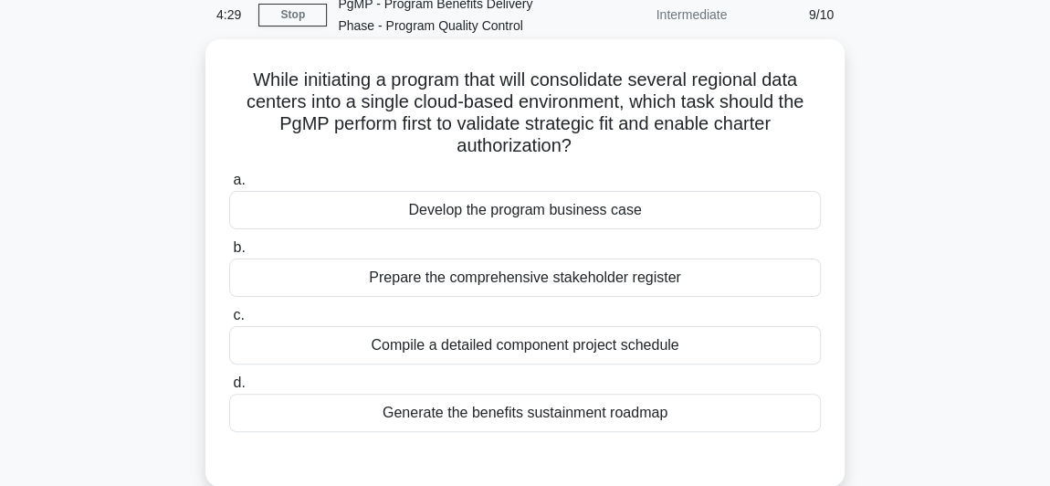
scroll to position [85, 0]
click at [604, 206] on div "Develop the program business case" at bounding box center [525, 210] width 592 height 38
click at [638, 209] on div "Develop the program business case" at bounding box center [525, 210] width 592 height 38
click at [229, 186] on input "a. Develop the program business case" at bounding box center [229, 180] width 0 height 12
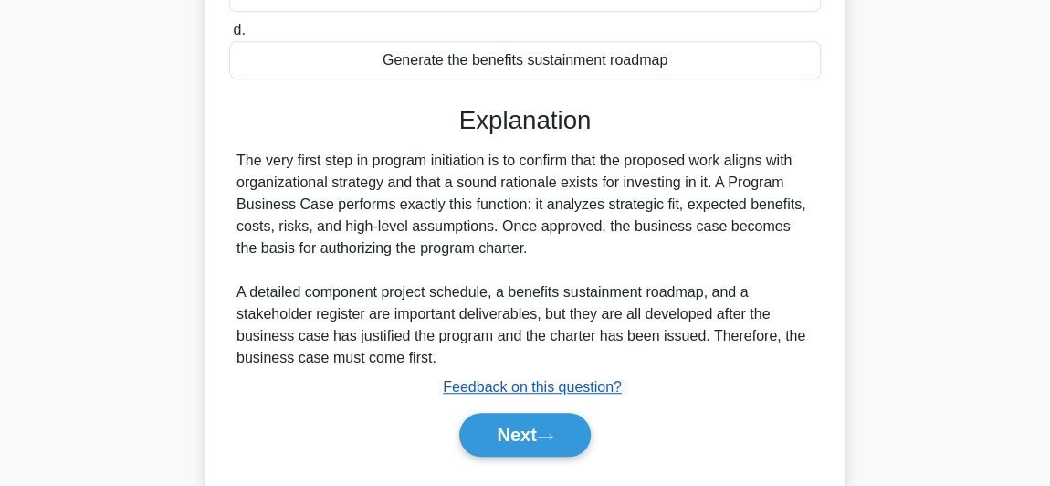
scroll to position [501, 0]
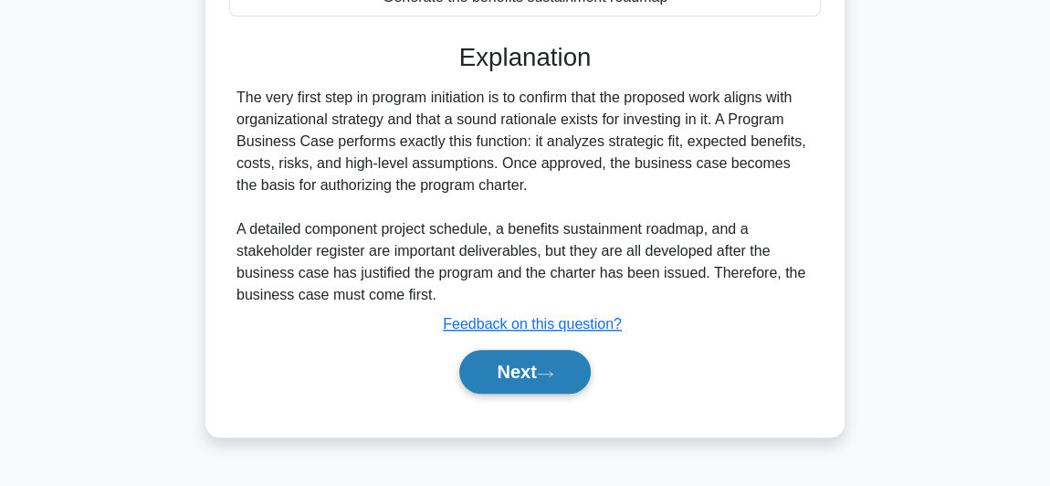
click at [553, 371] on icon at bounding box center [545, 373] width 15 height 5
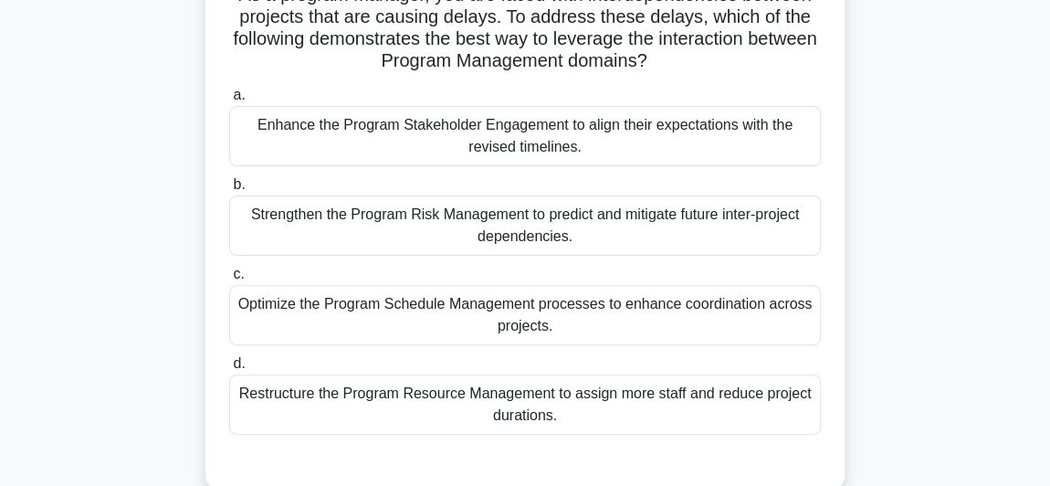
scroll to position [169, 0]
click at [409, 406] on div "Restructure the Program Resource Management to assign more staff and reduce pro…" at bounding box center [525, 405] width 592 height 60
click at [229, 371] on input "d. Restructure the Program Resource Management to assign more staff and reduce …" at bounding box center [229, 365] width 0 height 12
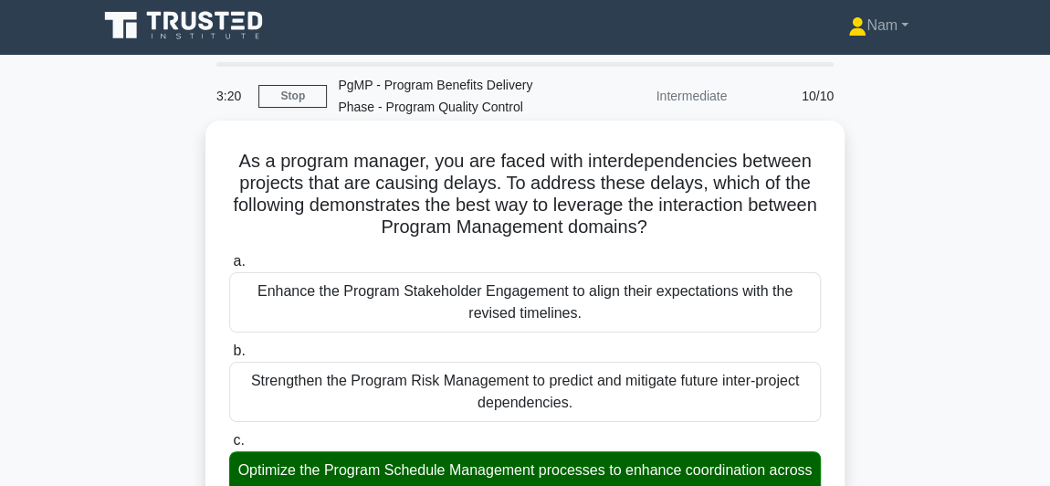
scroll to position [3, 0]
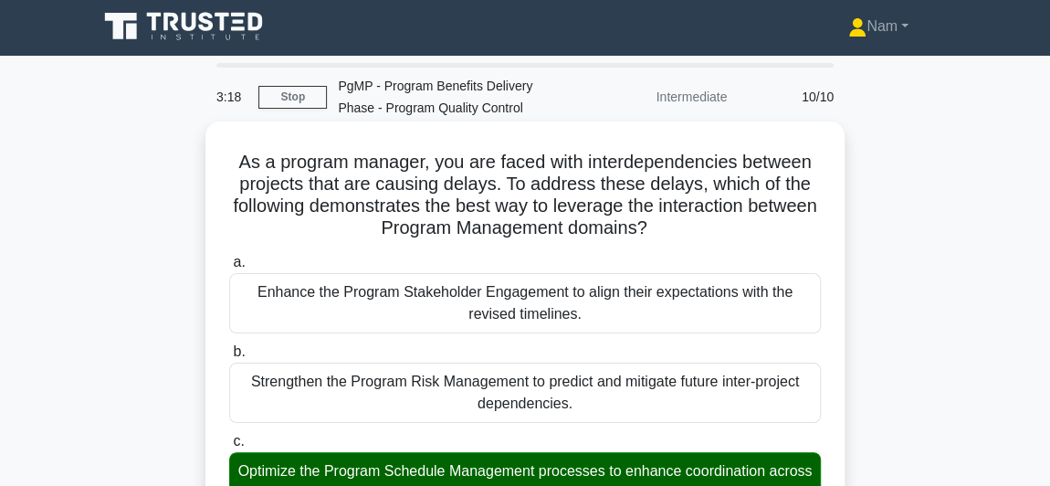
drag, startPoint x: 231, startPoint y: 156, endPoint x: 691, endPoint y: 236, distance: 467.2
click at [691, 236] on h5 "As a program manager, you are faced with interdependencies between projects tha…" at bounding box center [525, 196] width 596 height 90
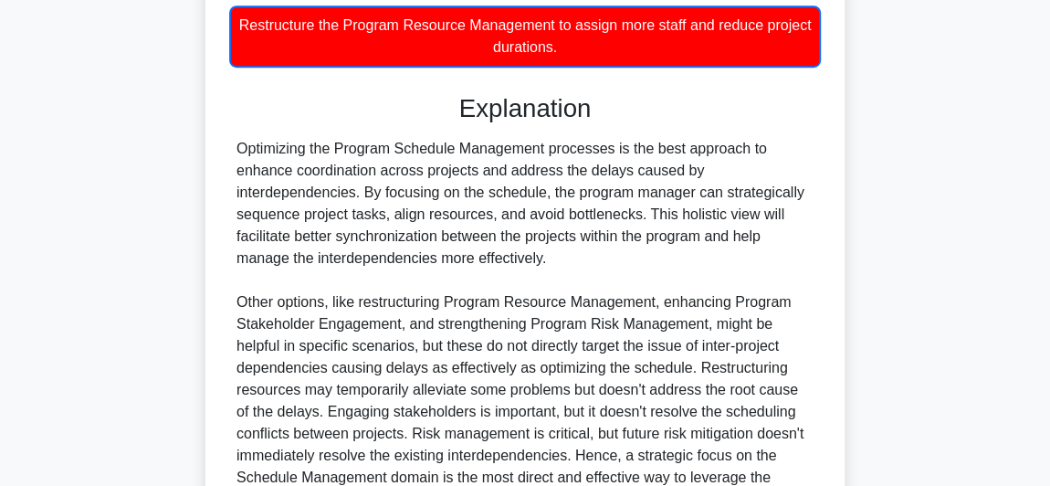
scroll to position [726, 0]
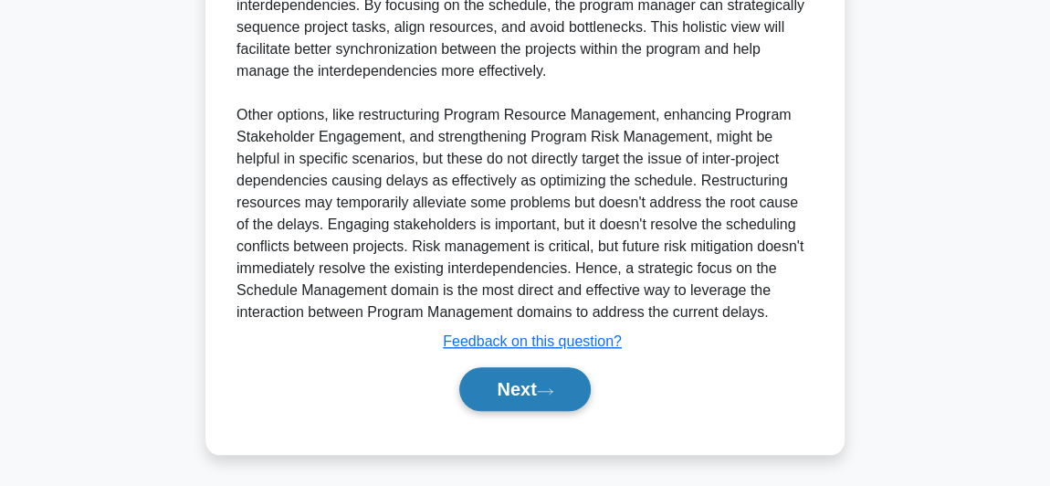
click at [510, 386] on button "Next" at bounding box center [524, 389] width 131 height 44
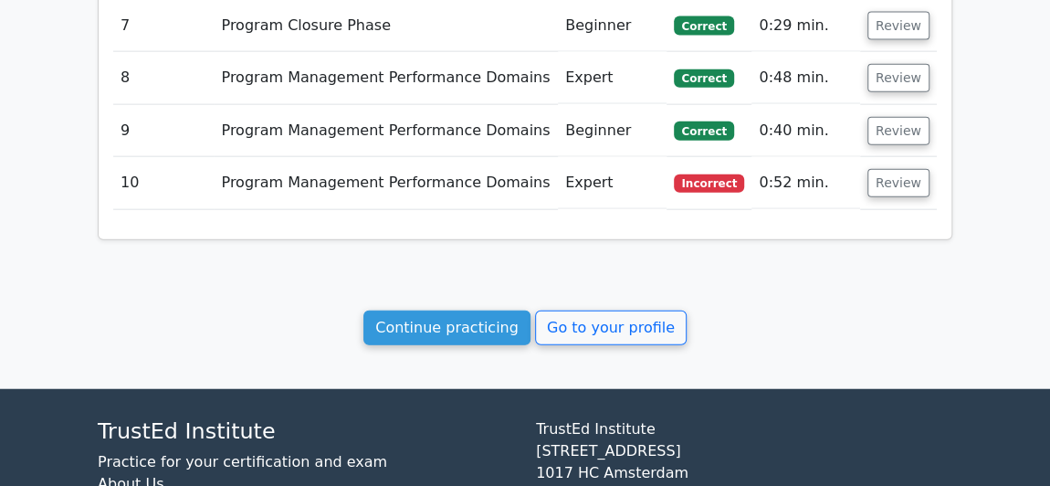
scroll to position [2210, 0]
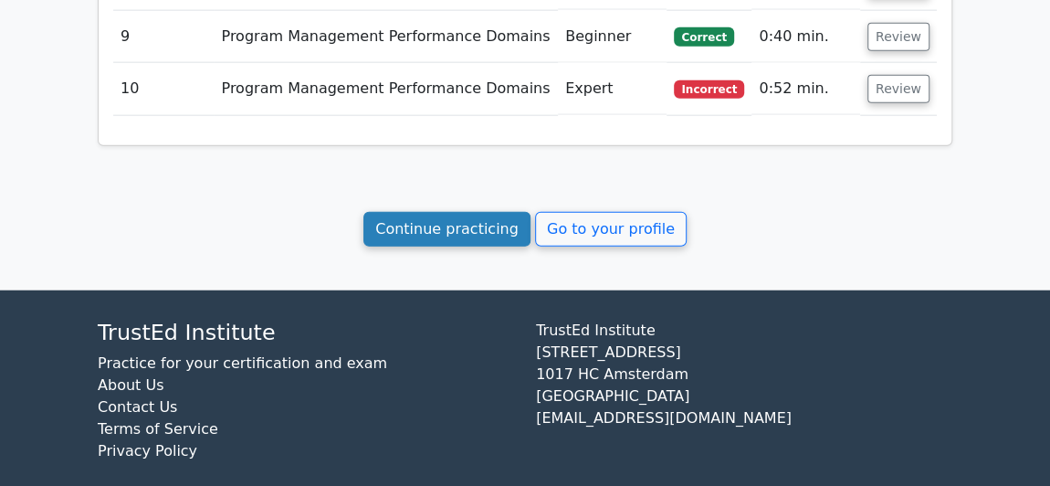
click at [441, 212] on link "Continue practicing" at bounding box center [447, 229] width 167 height 35
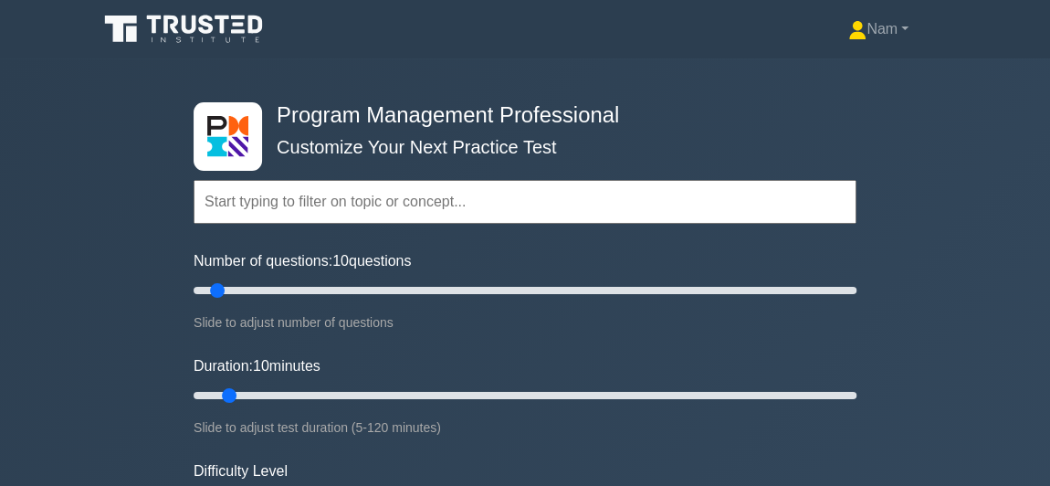
click at [376, 196] on input "text" at bounding box center [525, 202] width 663 height 44
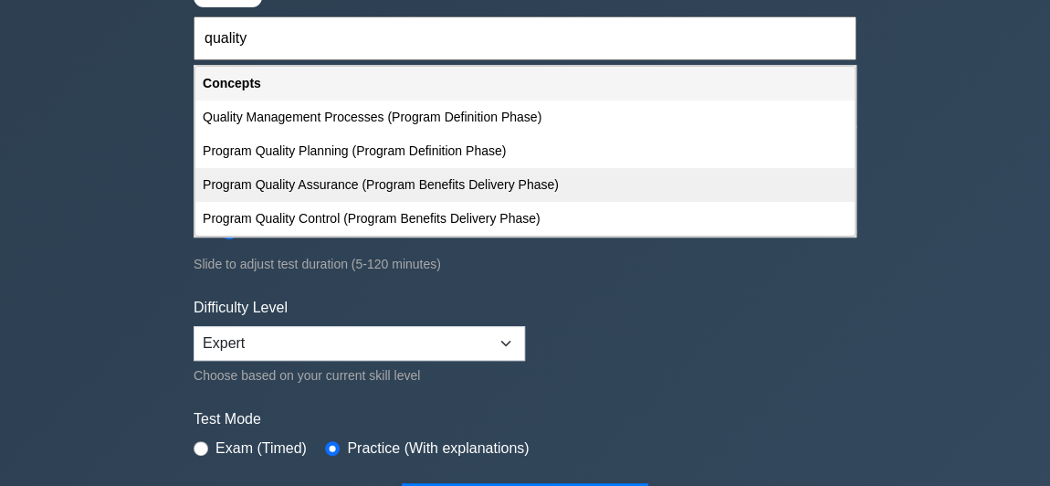
scroll to position [165, 0]
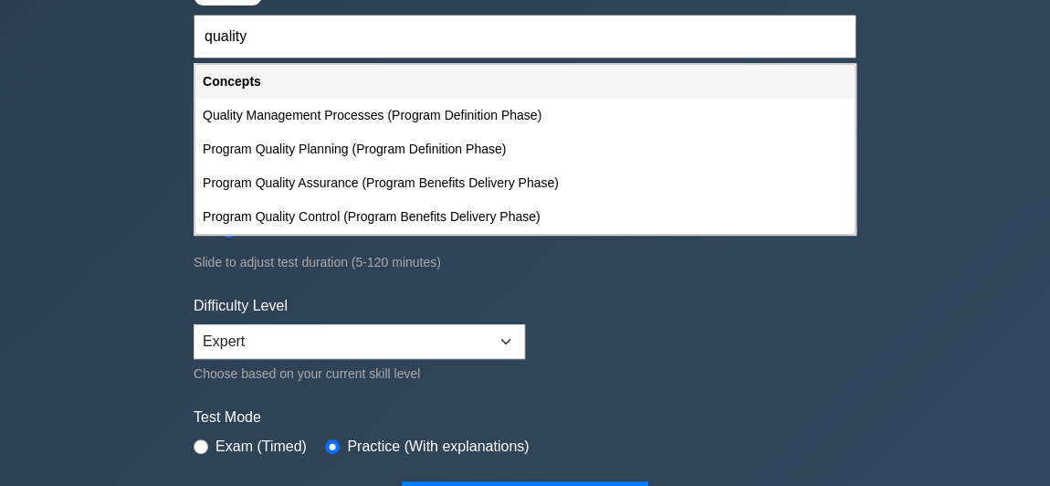
click at [339, 206] on div "Program Quality Control (Program Benefits Delivery Phase)" at bounding box center [524, 217] width 659 height 34
type input "Program Quality Control (Program Benefits Delivery Phase)"
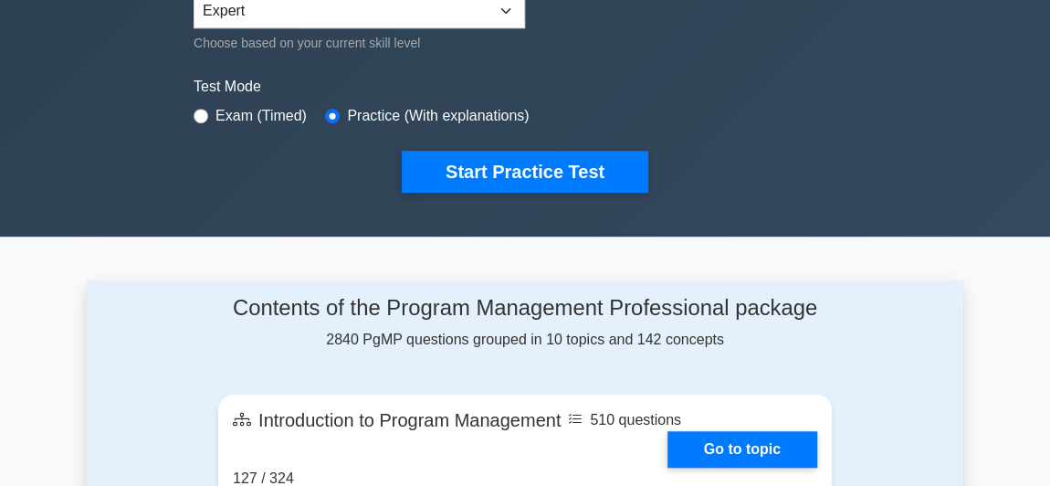
scroll to position [497, 0]
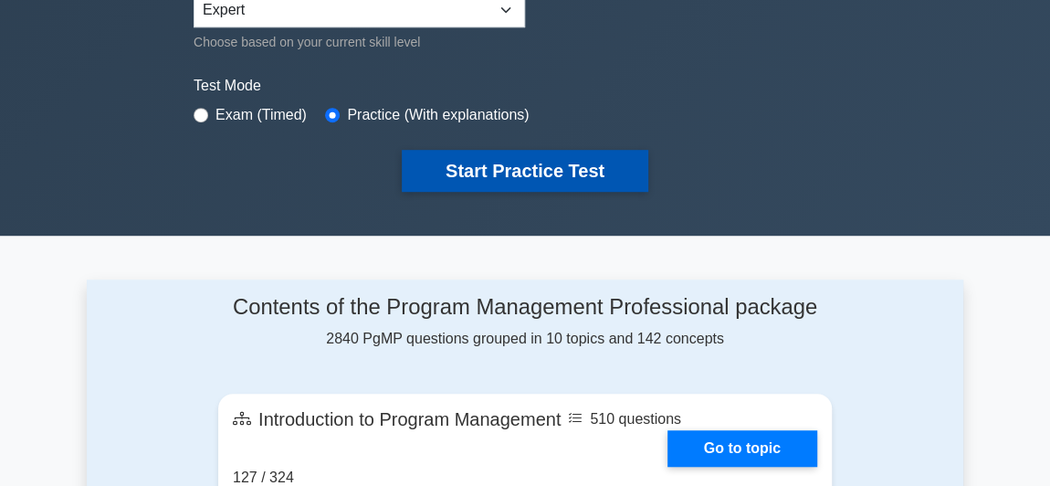
click at [494, 172] on button "Start Practice Test" at bounding box center [525, 171] width 247 height 42
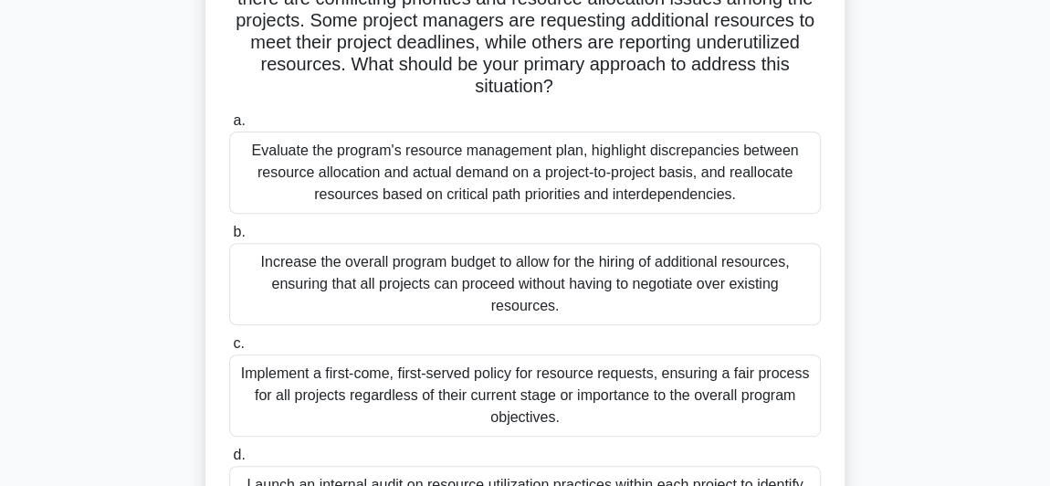
scroll to position [254, 0]
click at [483, 188] on div "Evaluate the program's resource management plan, highlight discrepancies betwee…" at bounding box center [525, 173] width 592 height 82
click at [229, 127] on input "a. Evaluate the program's resource management plan, highlight discrepancies bet…" at bounding box center [229, 121] width 0 height 12
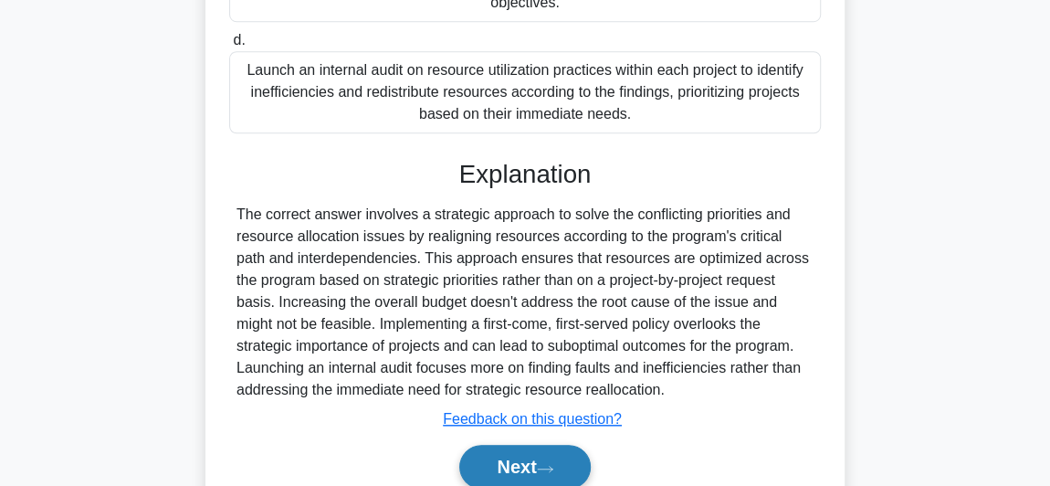
click at [498, 454] on button "Next" at bounding box center [524, 467] width 131 height 44
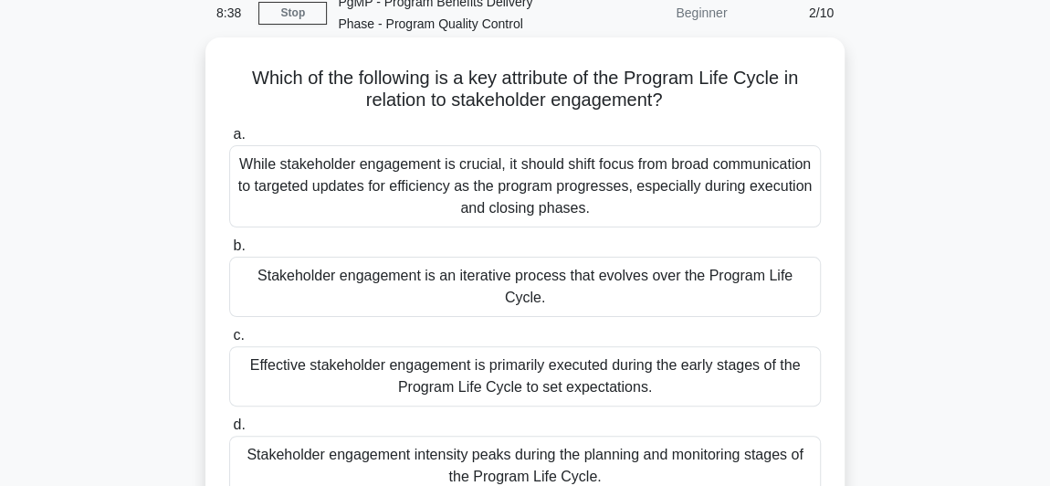
scroll to position [86, 0]
click at [462, 358] on div "Effective stakeholder engagement is primarily executed during the early stages …" at bounding box center [525, 377] width 592 height 60
click at [229, 343] on input "c. Effective stakeholder engagement is primarily executed during the early stag…" at bounding box center [229, 337] width 0 height 12
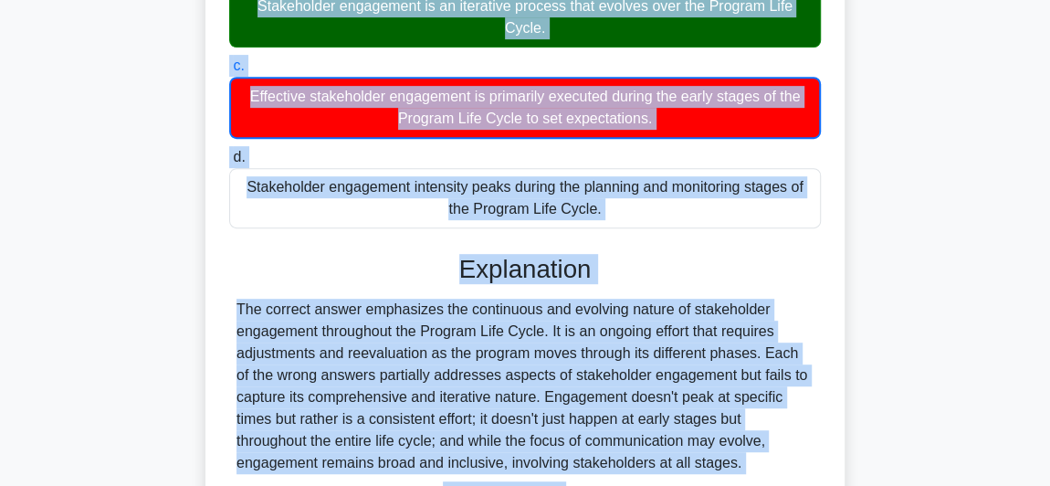
scroll to position [507, 0]
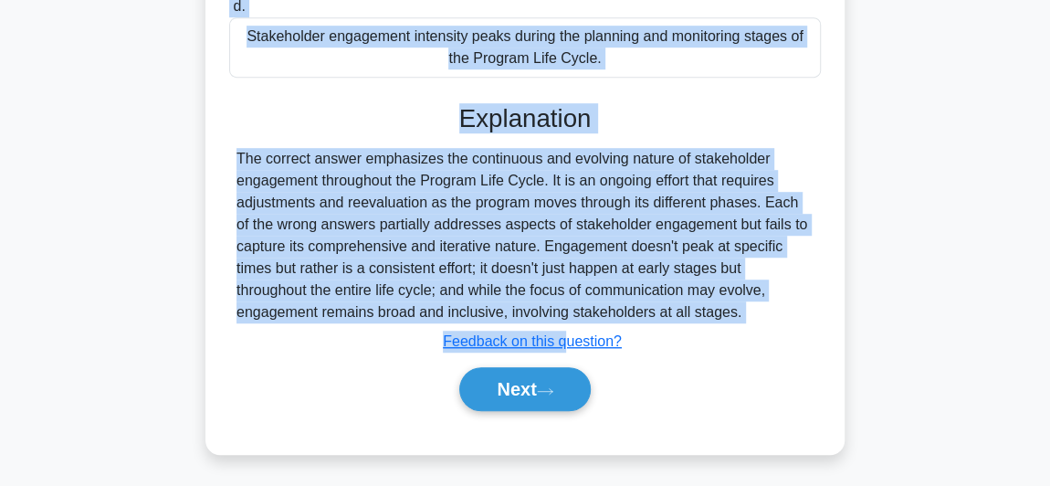
drag, startPoint x: 245, startPoint y: 55, endPoint x: 622, endPoint y: 57, distance: 377.2
click at [622, 57] on div "Which of the following is a key attribute of the Program Life Cycle in relation…" at bounding box center [525, 36] width 625 height 823
copy div "Which of the following is a key attribute of the Program Life Cycle in relation…"
click at [547, 392] on button "Next" at bounding box center [524, 389] width 131 height 44
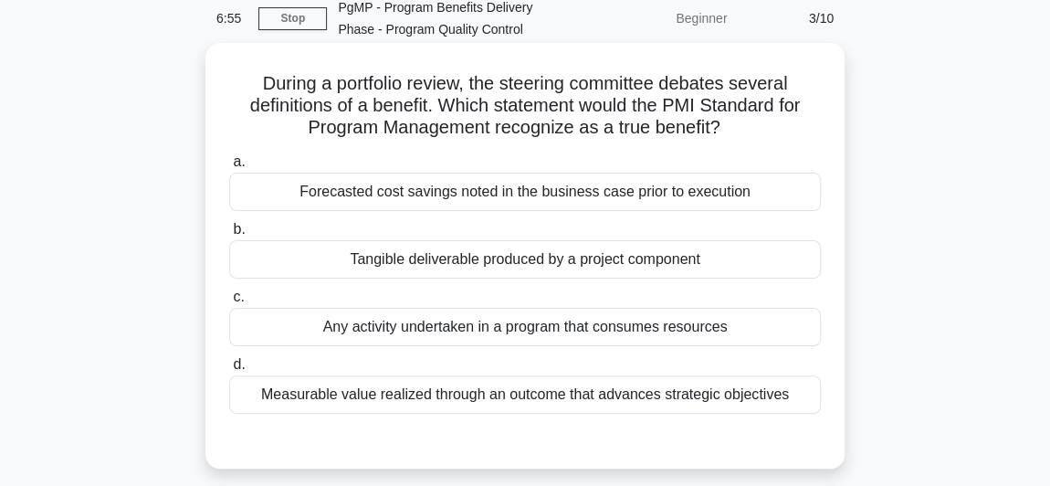
scroll to position [81, 0]
click at [489, 394] on div "Measurable value realized through an outcome that advances strategic objectives" at bounding box center [525, 394] width 592 height 38
click at [229, 371] on input "d. Measurable value realized through an outcome that advances strategic objecti…" at bounding box center [229, 365] width 0 height 12
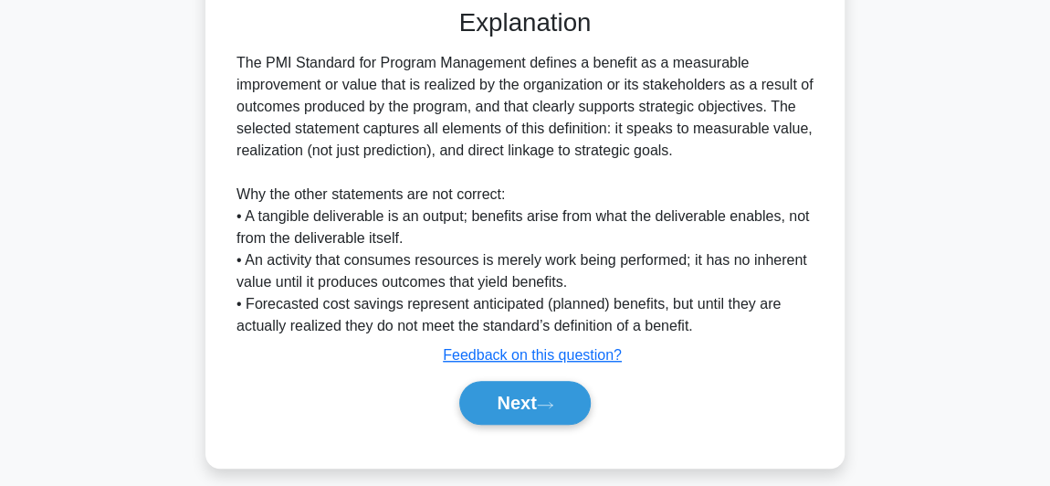
scroll to position [527, 0]
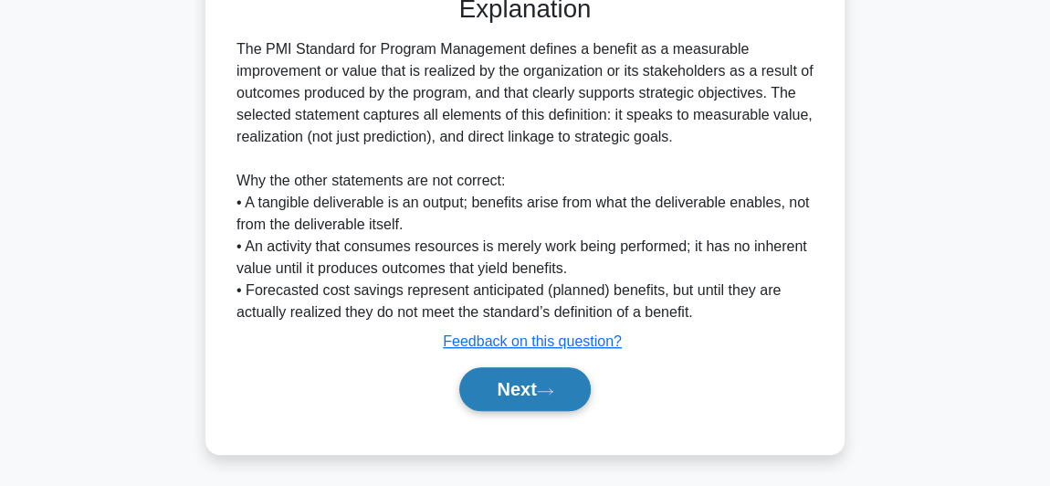
click at [542, 381] on button "Next" at bounding box center [524, 389] width 131 height 44
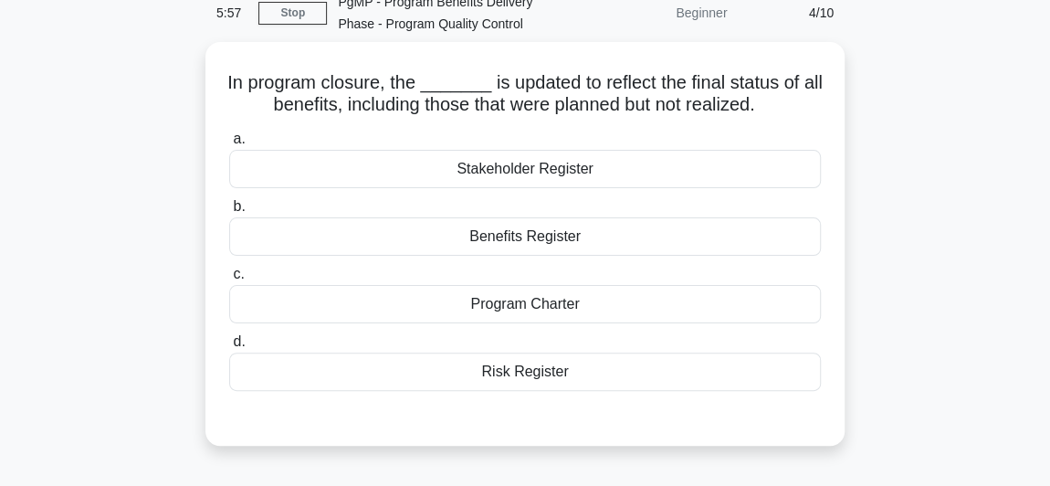
scroll to position [86, 0]
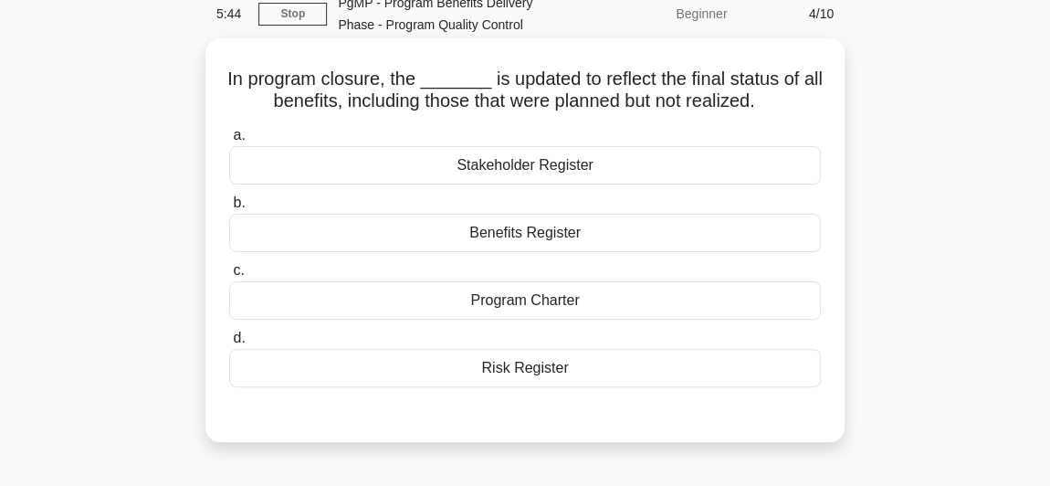
click at [556, 237] on div "Benefits Register" at bounding box center [525, 233] width 592 height 38
click at [229, 209] on input "b. Benefits Register" at bounding box center [229, 203] width 0 height 12
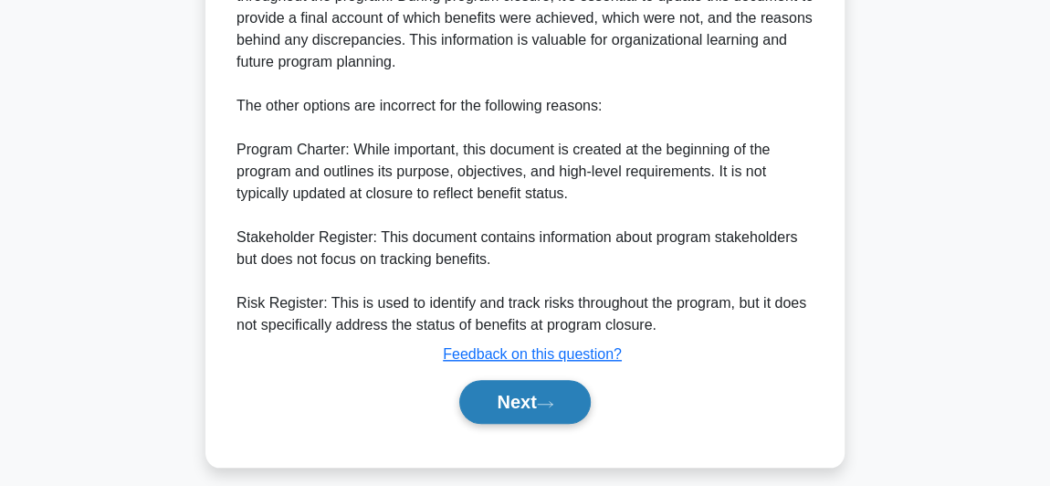
scroll to position [702, 0]
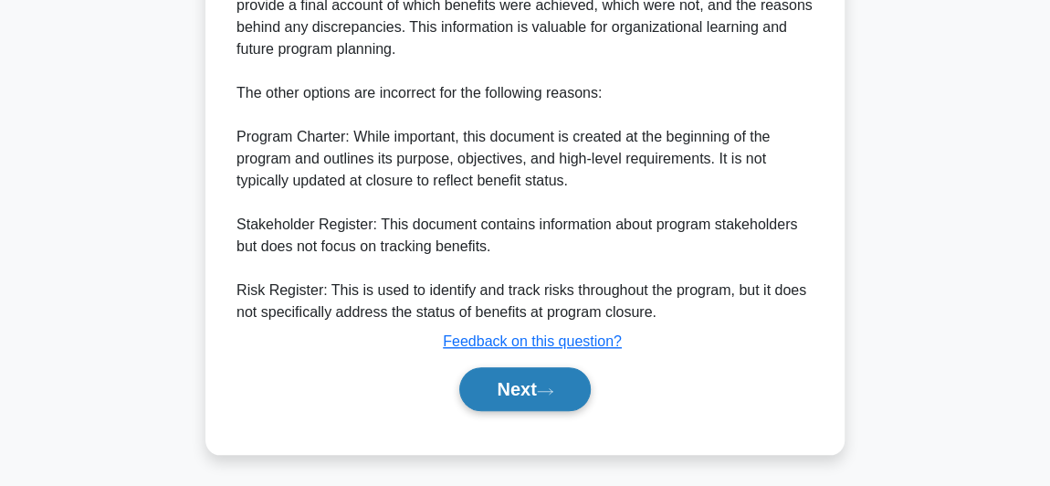
click at [561, 383] on button "Next" at bounding box center [524, 389] width 131 height 44
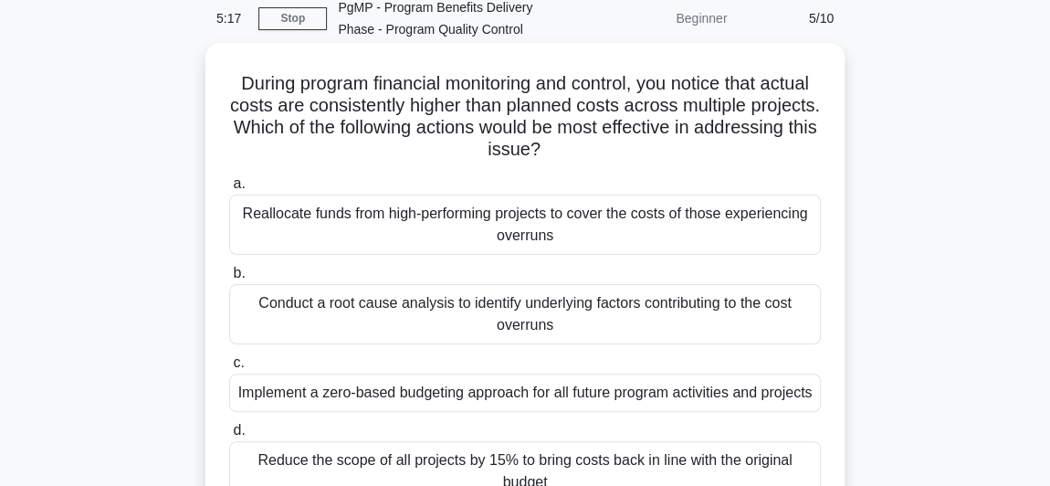
scroll to position [81, 0]
click at [291, 312] on div "Conduct a root cause analysis to identify underlying factors contributing to th…" at bounding box center [525, 314] width 592 height 60
click at [229, 280] on input "b. Conduct a root cause analysis to identify underlying factors contributing to…" at bounding box center [229, 274] width 0 height 12
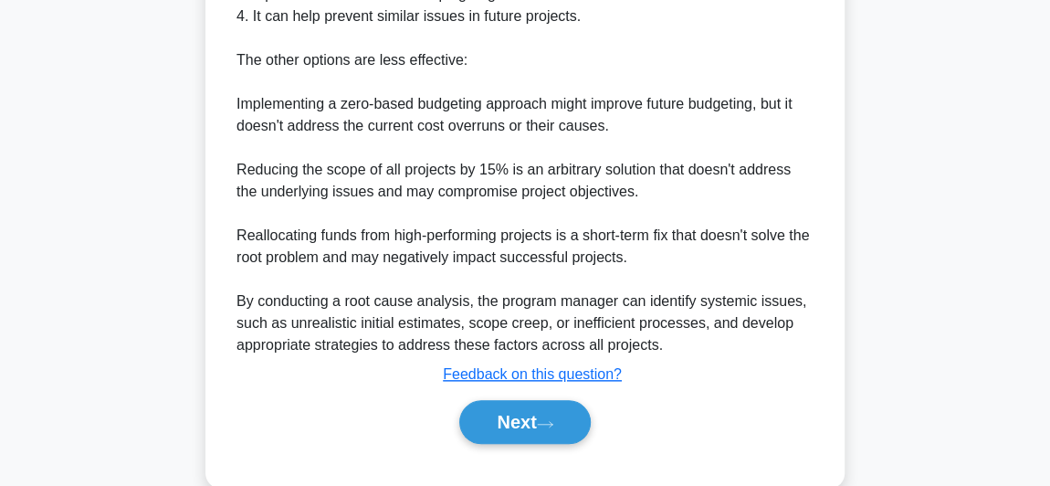
scroll to position [856, 0]
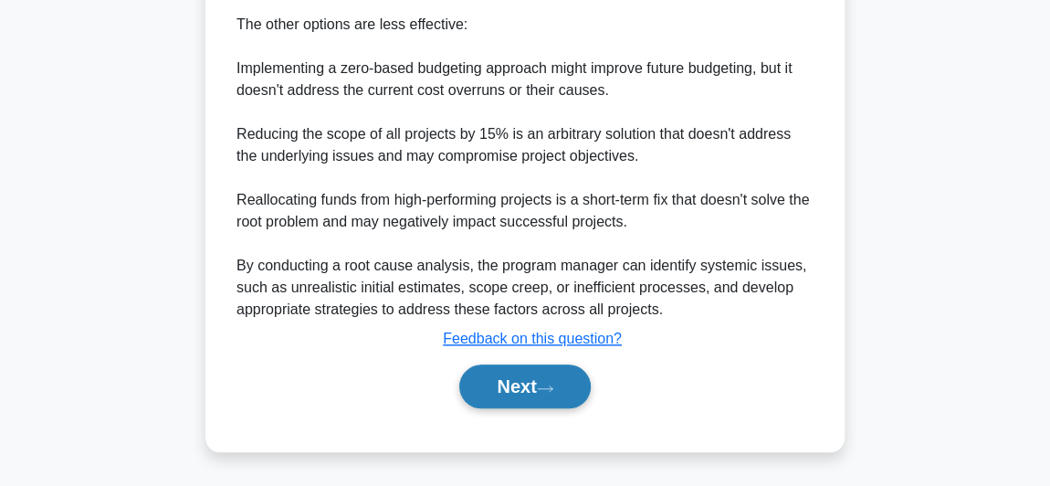
click at [543, 396] on button "Next" at bounding box center [524, 386] width 131 height 44
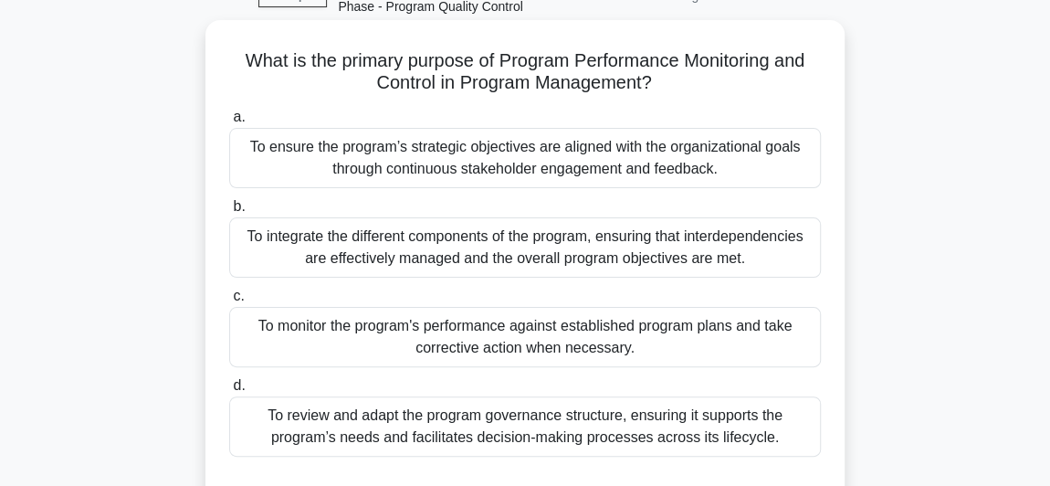
scroll to position [103, 0]
click at [481, 265] on div "To integrate the different components of the program, ensuring that interdepend…" at bounding box center [525, 248] width 592 height 60
click at [229, 214] on input "b. To integrate the different components of the program, ensuring that interdep…" at bounding box center [229, 208] width 0 height 12
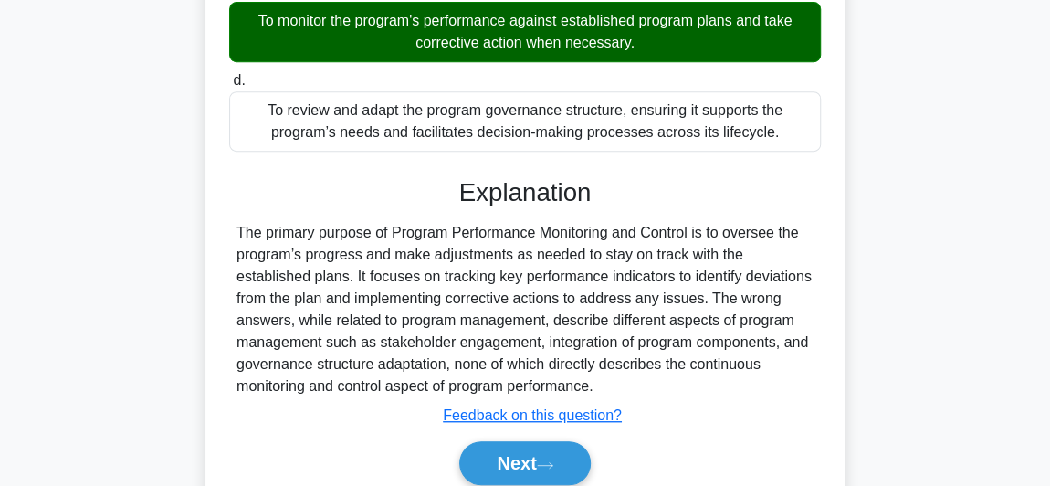
scroll to position [507, 0]
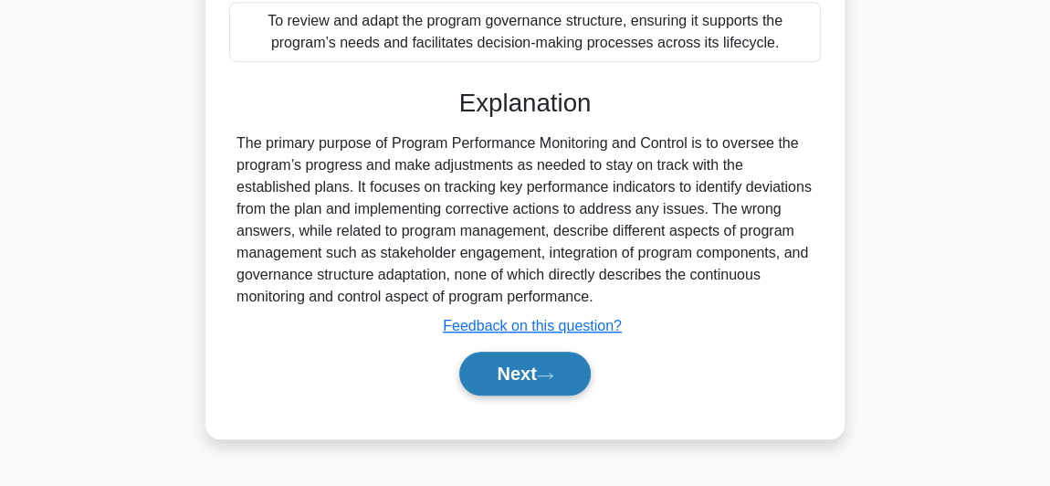
click at [518, 393] on button "Next" at bounding box center [524, 374] width 131 height 44
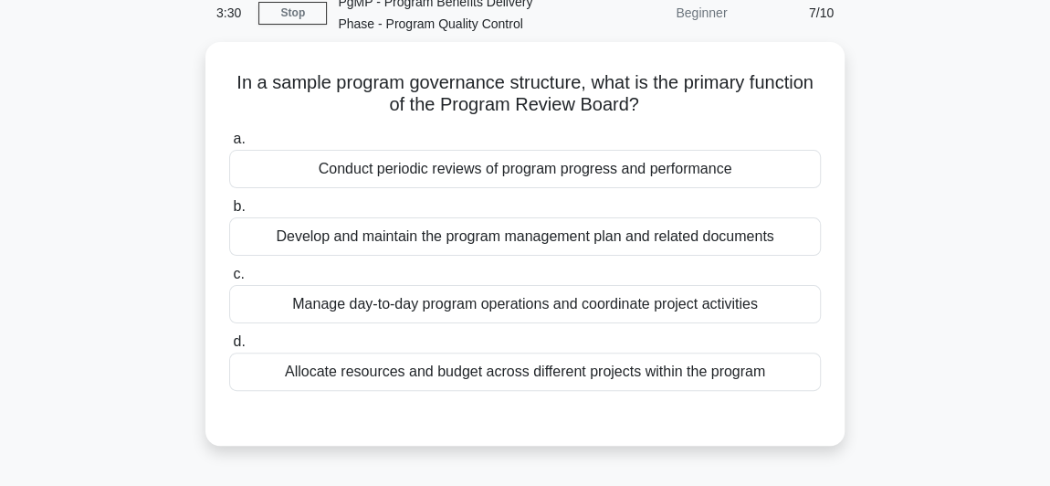
scroll to position [86, 0]
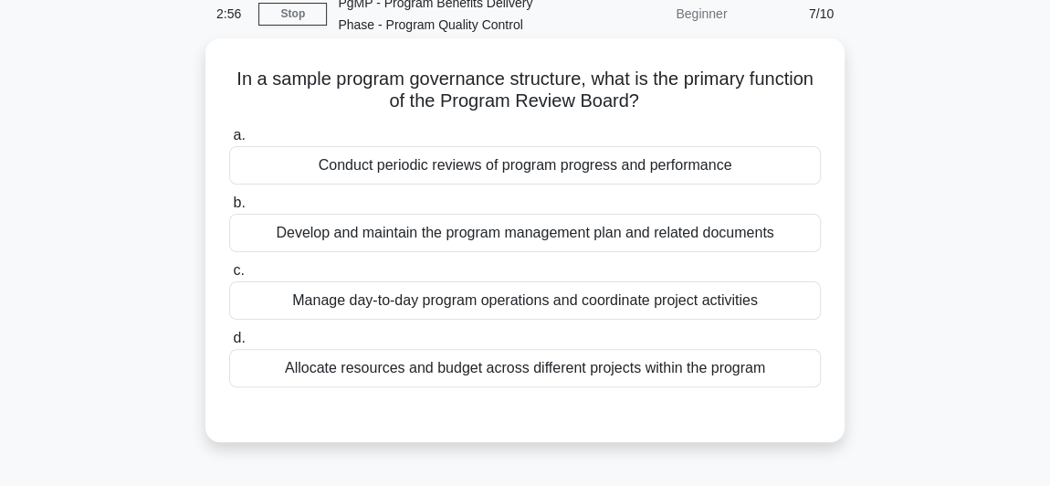
click at [473, 168] on div "Conduct periodic reviews of program progress and performance" at bounding box center [525, 165] width 592 height 38
click at [229, 142] on input "a. Conduct periodic reviews of program progress and performance" at bounding box center [229, 136] width 0 height 12
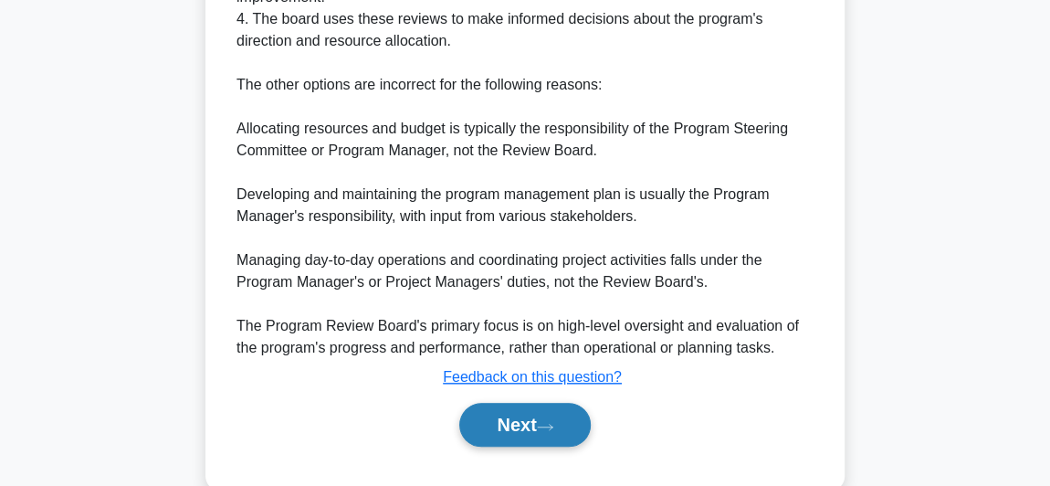
scroll to position [790, 0]
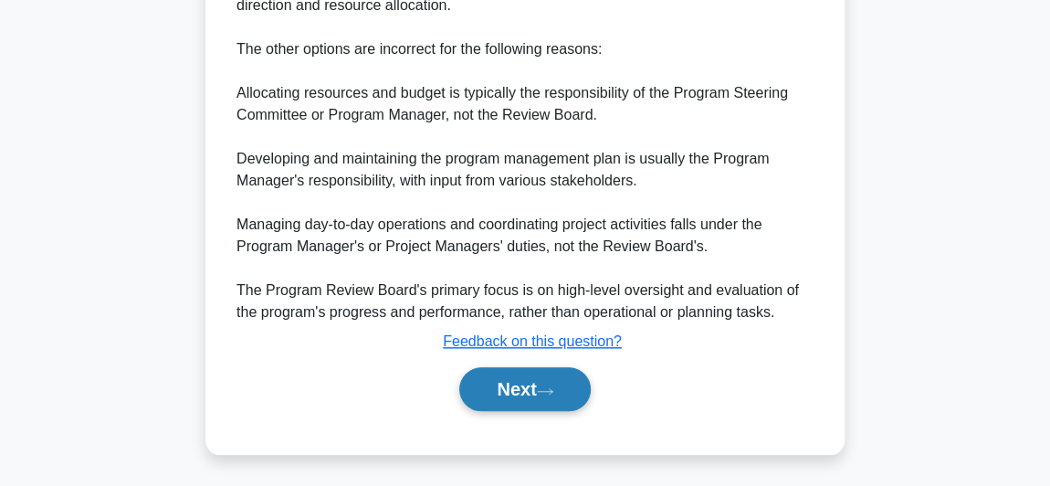
click at [488, 373] on button "Next" at bounding box center [524, 389] width 131 height 44
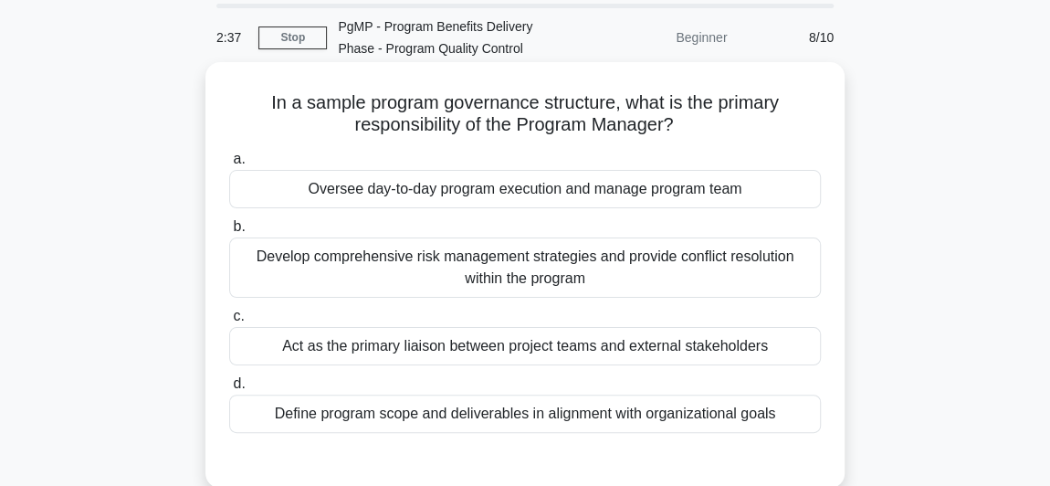
scroll to position [0, 0]
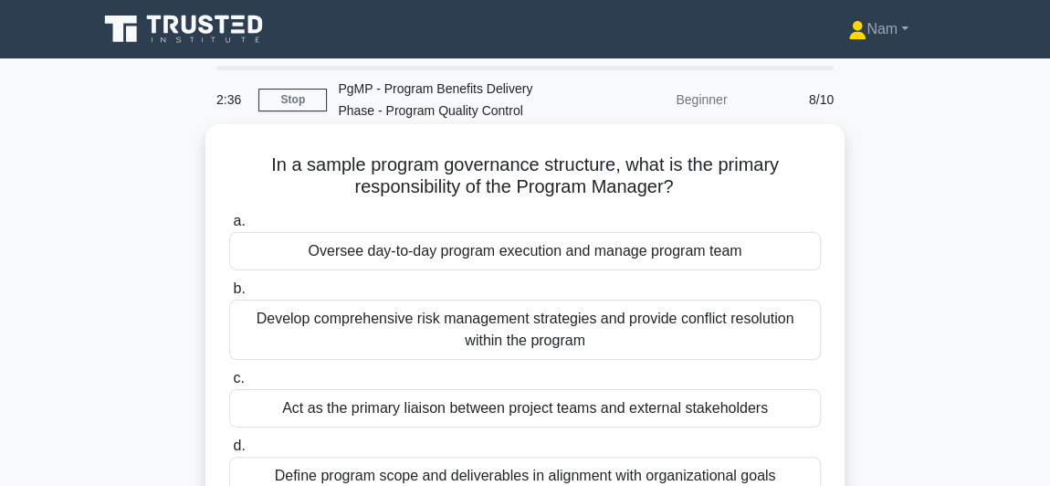
click at [449, 258] on div "Oversee day-to-day program execution and manage program team" at bounding box center [525, 251] width 592 height 38
click at [229, 227] on input "a. Oversee day-to-day program execution and manage program team" at bounding box center [229, 222] width 0 height 12
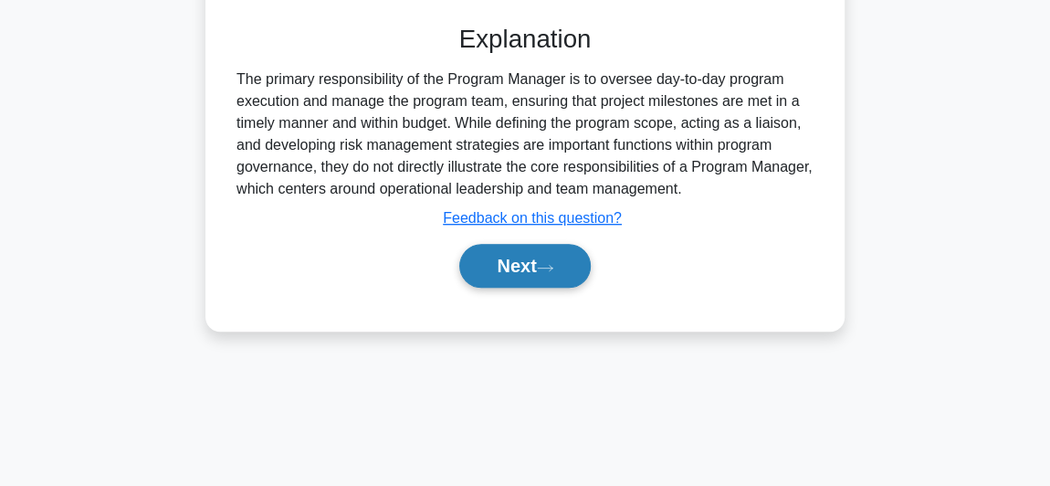
scroll to position [497, 0]
click at [524, 282] on button "Next" at bounding box center [524, 266] width 131 height 44
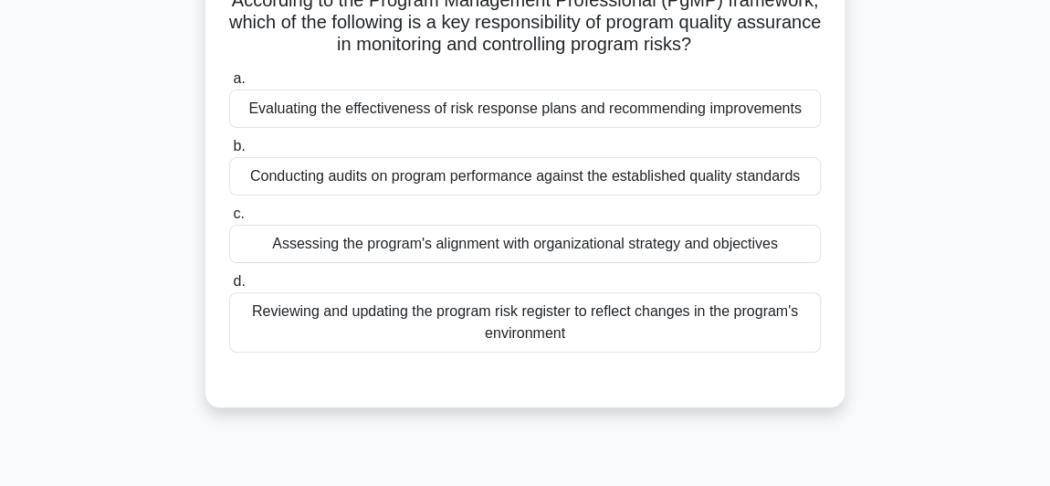
scroll to position [165, 0]
click at [431, 179] on div "Conducting audits on program performance against the established quality standa…" at bounding box center [525, 175] width 592 height 38
click at [229, 152] on input "b. Conducting audits on program performance against the established quality sta…" at bounding box center [229, 146] width 0 height 12
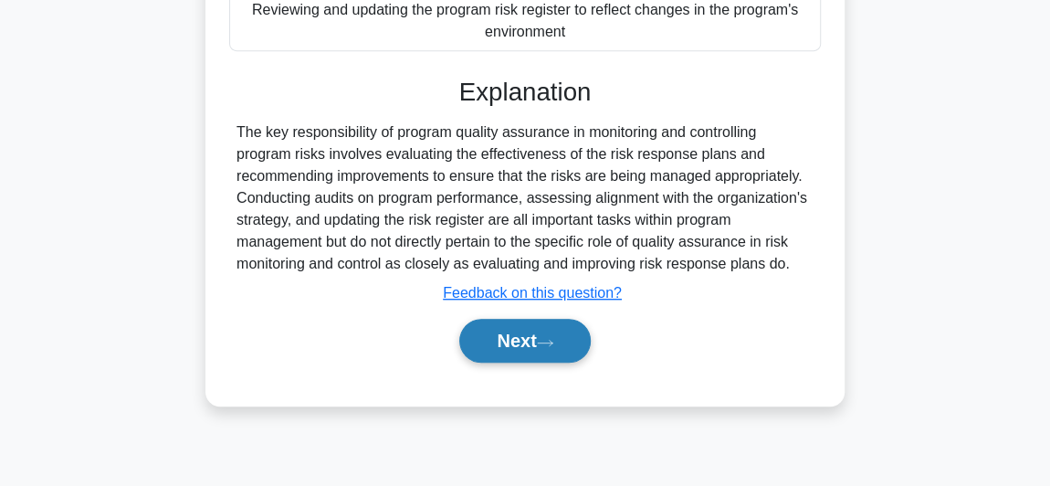
scroll to position [501, 0]
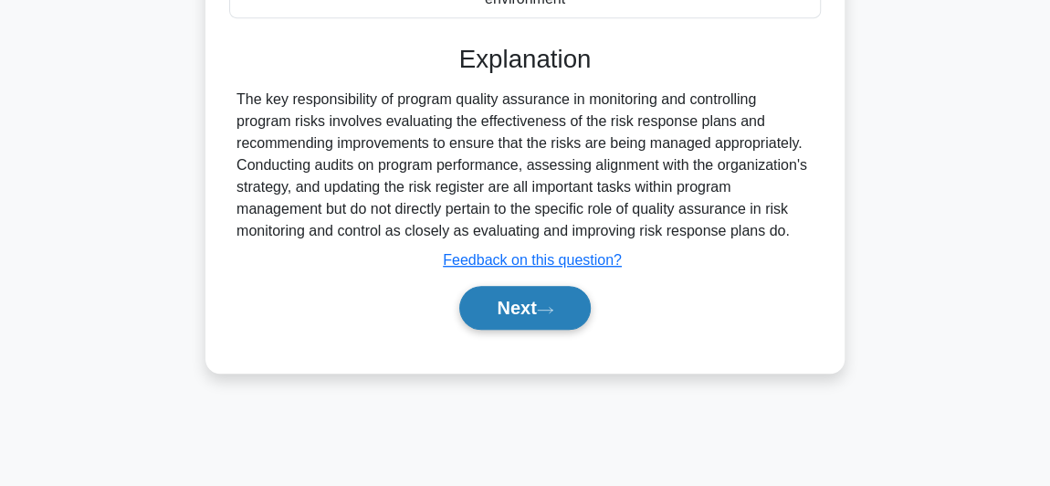
click at [501, 300] on button "Next" at bounding box center [524, 308] width 131 height 44
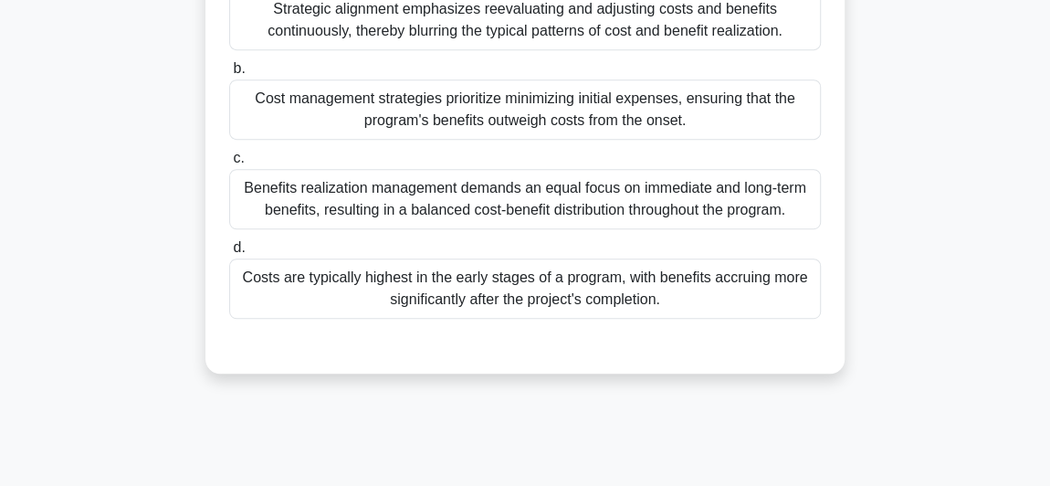
scroll to position [418, 0]
click at [512, 297] on div "Costs are typically highest in the early stages of a program, with benefits acc…" at bounding box center [525, 288] width 592 height 60
click at [229, 253] on input "d. Costs are typically highest in the early stages of a program, with benefits …" at bounding box center [229, 247] width 0 height 12
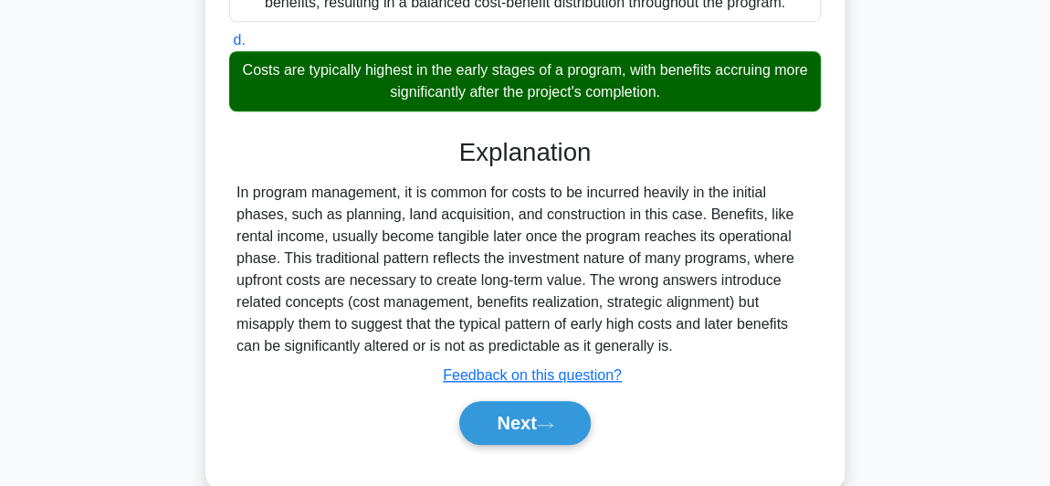
scroll to position [659, 0]
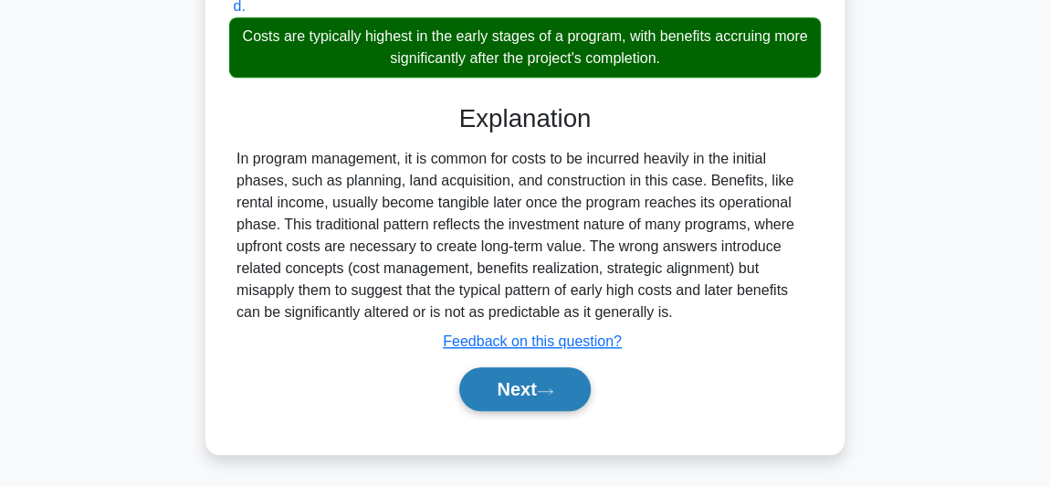
click at [536, 389] on button "Next" at bounding box center [524, 389] width 131 height 44
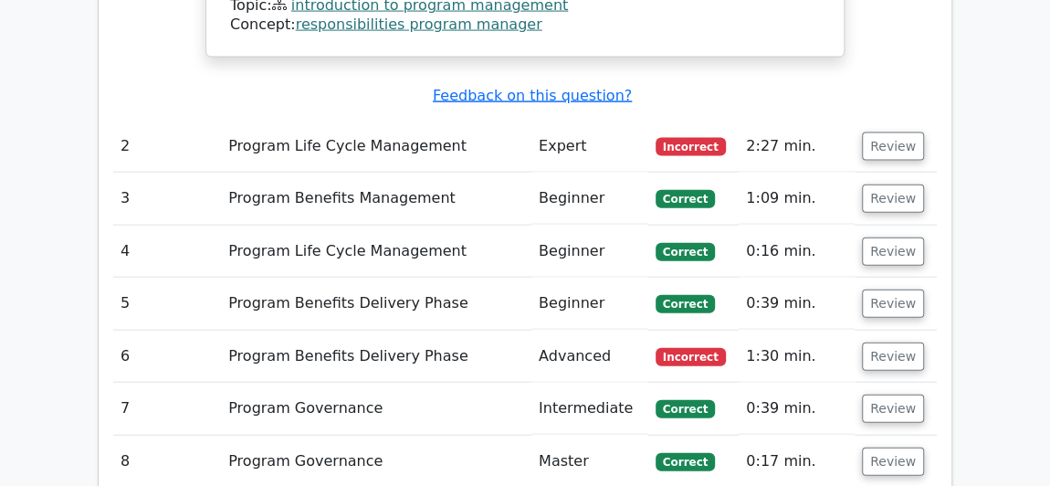
scroll to position [1993, 0]
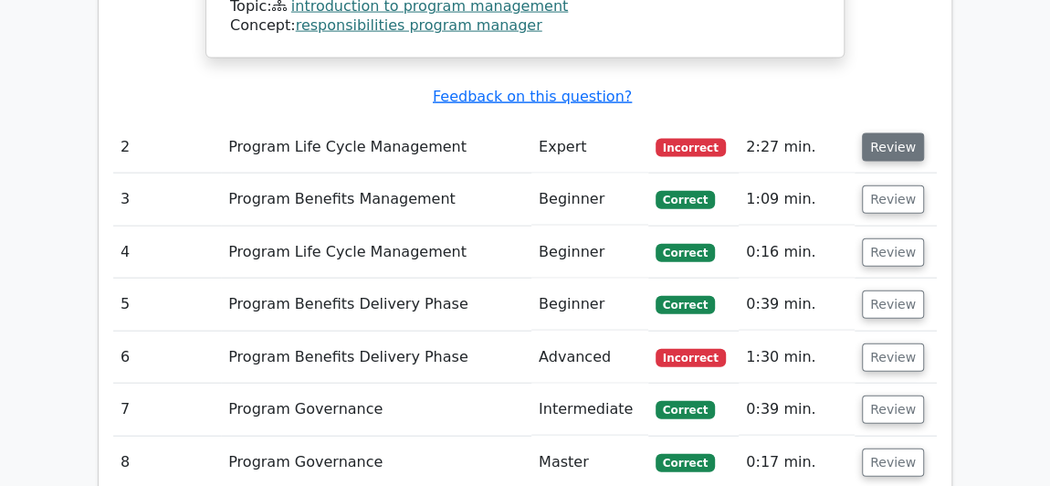
click at [883, 133] on button "Review" at bounding box center [893, 147] width 62 height 28
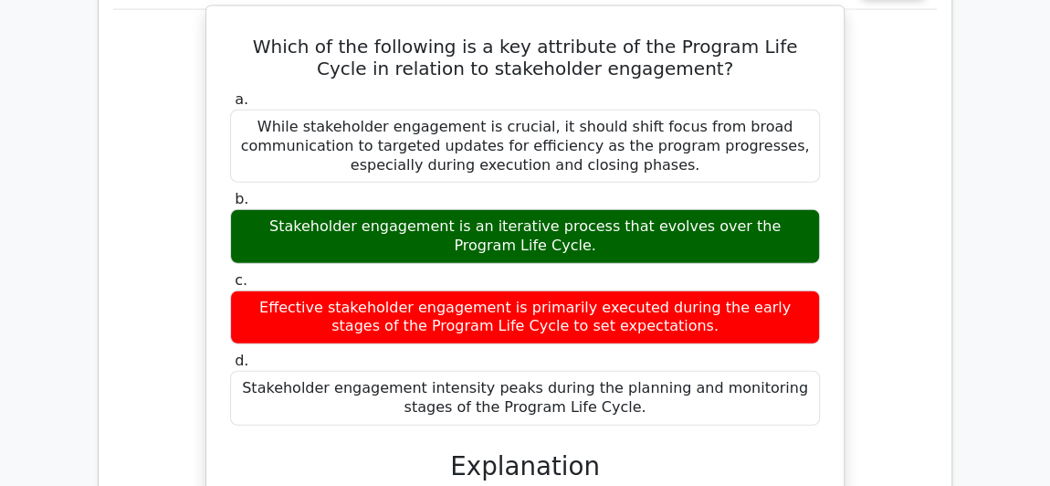
scroll to position [2158, 0]
